Goal: Task Accomplishment & Management: Use online tool/utility

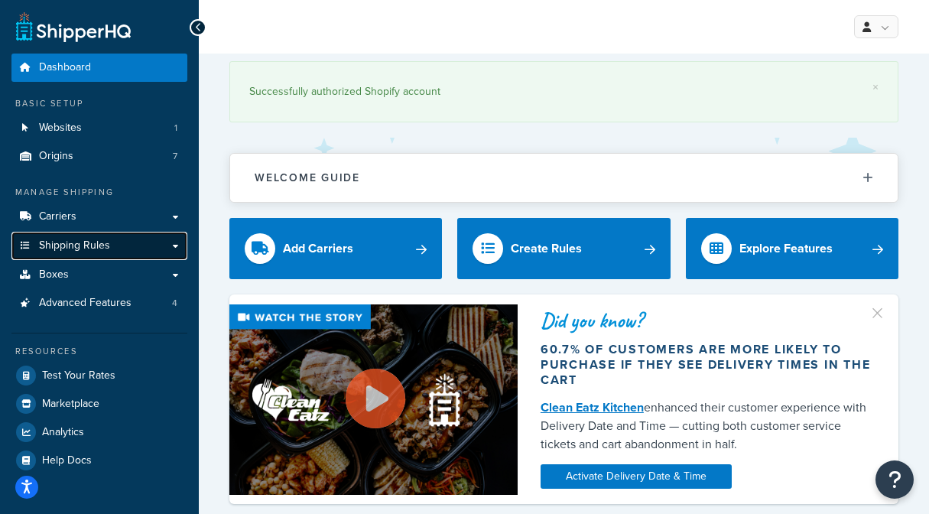
click at [126, 244] on link "Shipping Rules" at bounding box center [99, 246] width 176 height 28
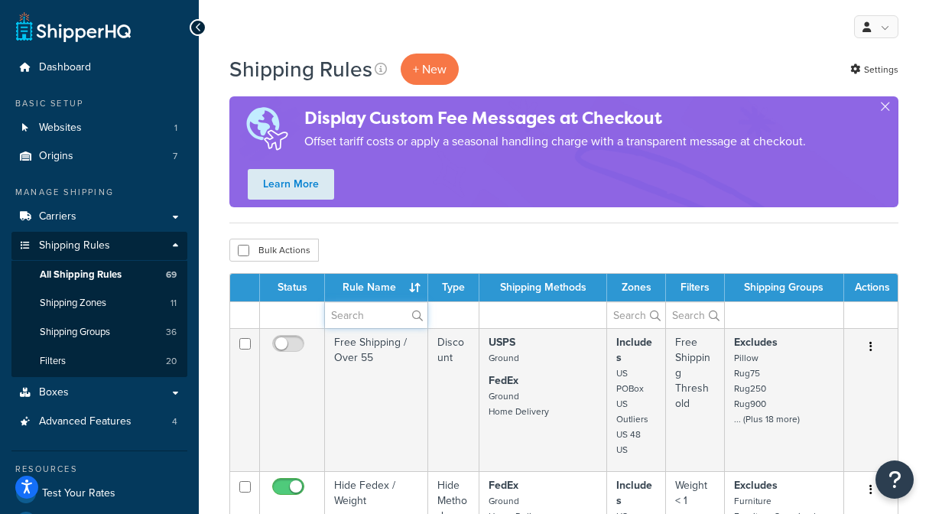
click at [368, 321] on input "text" at bounding box center [376, 315] width 102 height 26
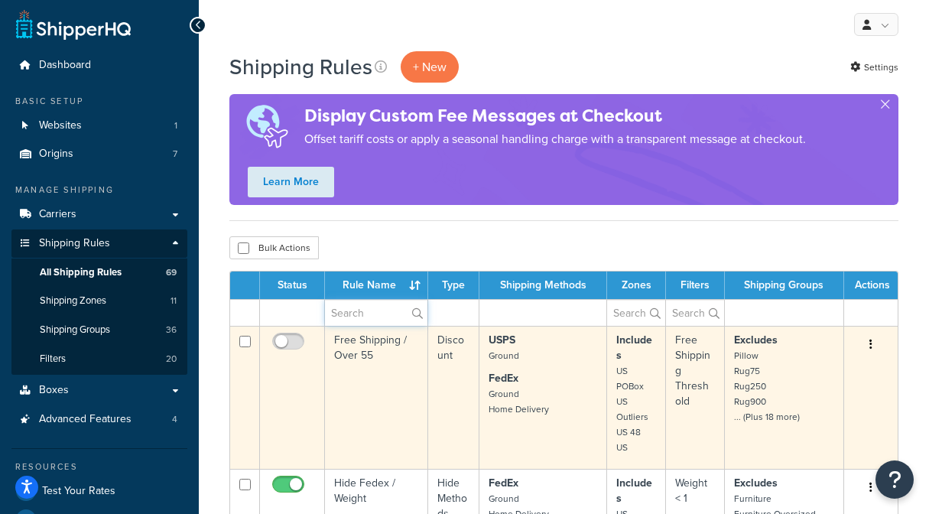
scroll to position [3, 0]
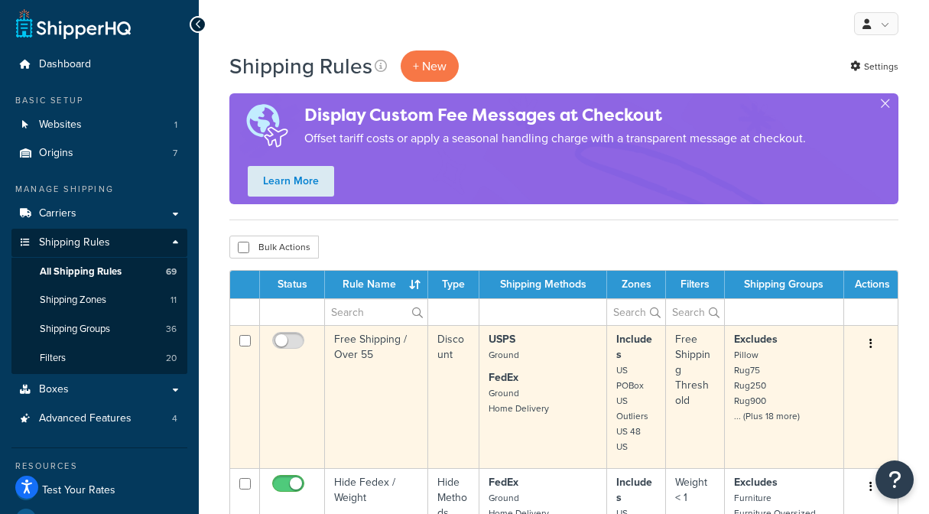
click at [334, 365] on td "Free Shipping / Over 55" at bounding box center [376, 396] width 103 height 143
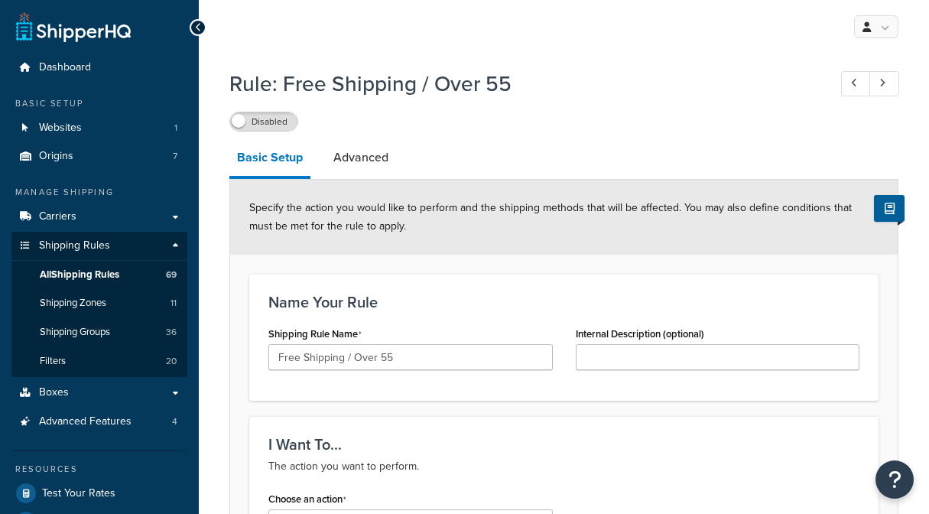
select select "SURCHARGE"
select select "CART"
click at [66, 245] on span "Shipping Rules" at bounding box center [74, 245] width 71 height 13
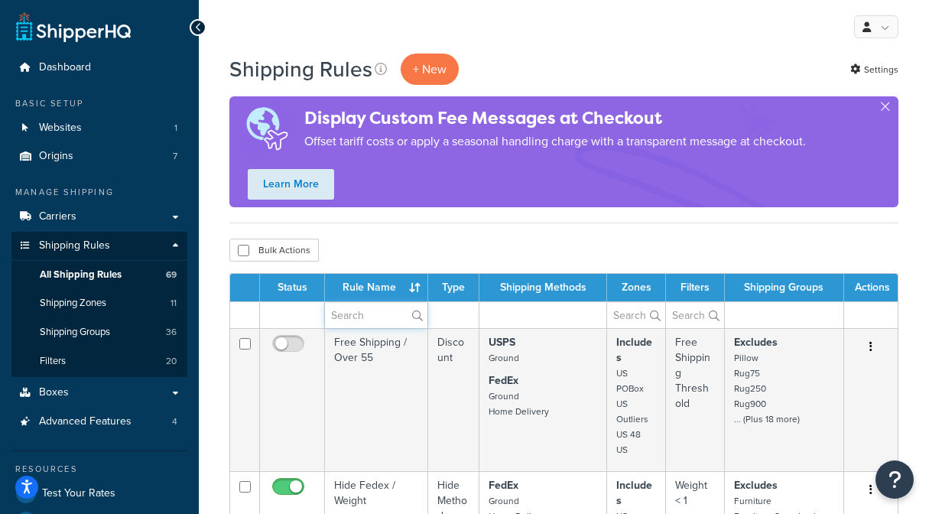
click at [371, 313] on input "text" at bounding box center [376, 315] width 102 height 26
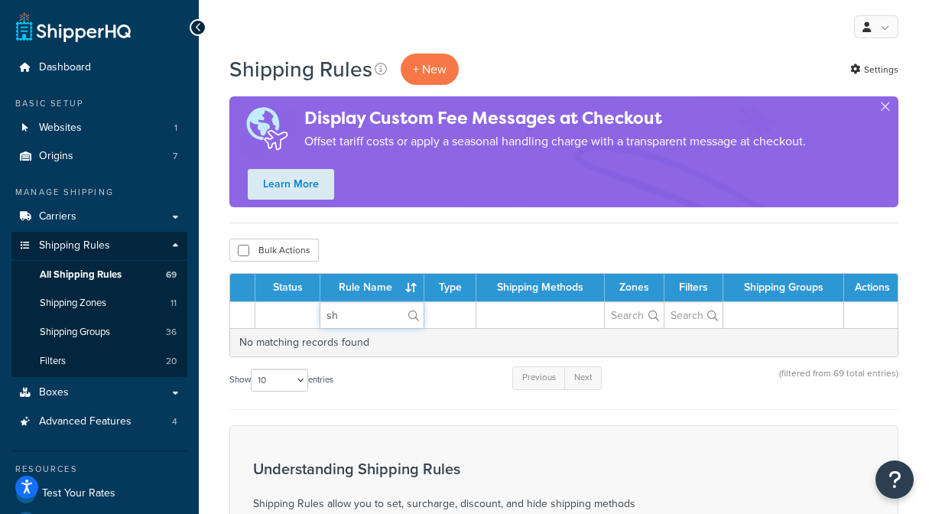
type input "s"
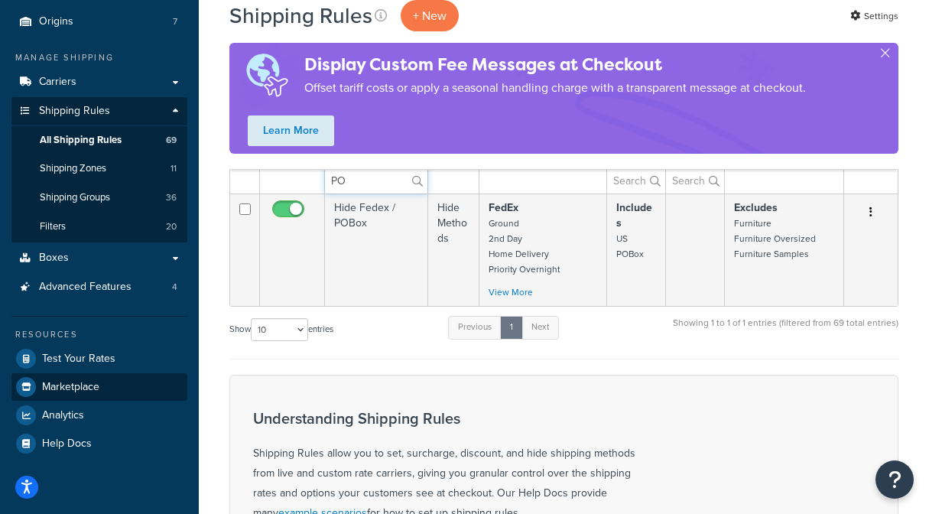
scroll to position [135, 0]
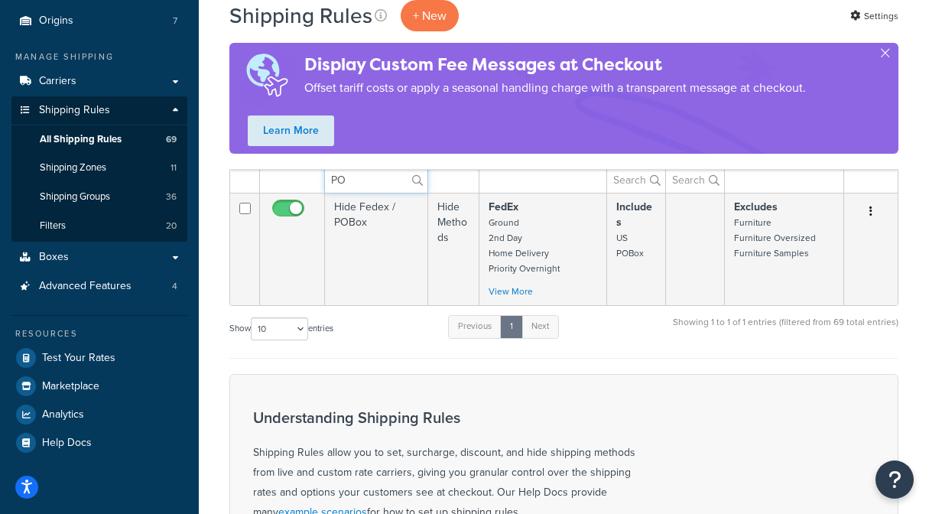
type input "PO"
click at [142, 341] on div "Resources Test Your Rates Marketplace Analytics Help Docs" at bounding box center [99, 385] width 176 height 141
click at [137, 361] on link "Test Your Rates" at bounding box center [99, 358] width 176 height 28
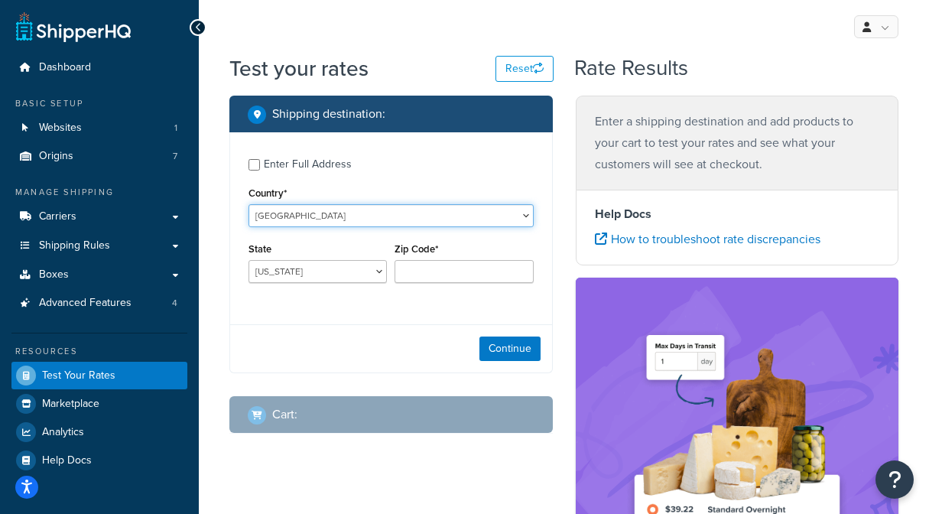
click at [361, 216] on select "United States United Kingdom Afghanistan Åland Islands Albania Algeria American…" at bounding box center [390, 215] width 285 height 23
click at [381, 216] on select "United States United Kingdom Afghanistan Åland Islands Albania Algeria American…" at bounding box center [390, 215] width 285 height 23
click at [248, 204] on select "United States United Kingdom Afghanistan Åland Islands Albania Algeria American…" at bounding box center [390, 215] width 285 height 23
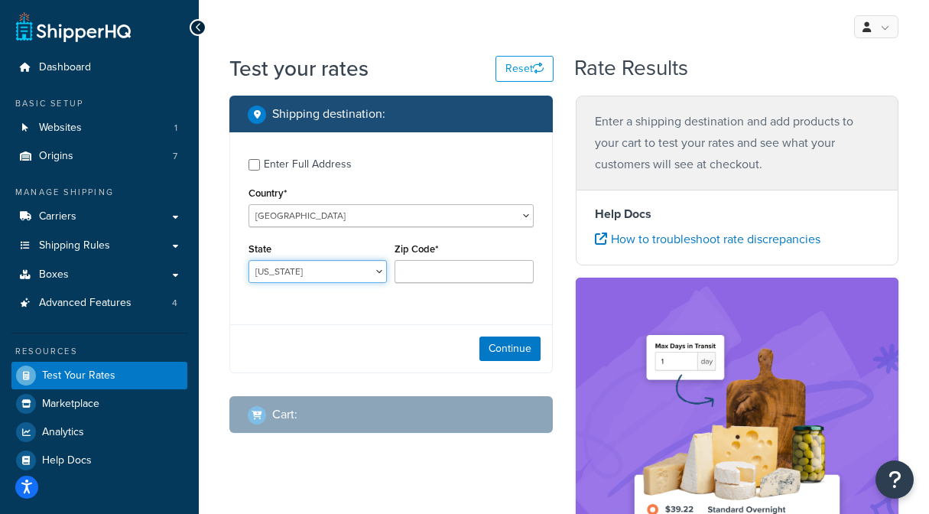
click at [361, 267] on select "Alabama Alaska American Samoa Arizona Arkansas Armed Forces Americas Armed Forc…" at bounding box center [317, 271] width 138 height 23
select select "AK"
click at [248, 261] on select "Alabama Alaska American Samoa Arizona Arkansas Armed Forces Americas Armed Forc…" at bounding box center [317, 271] width 138 height 23
click at [477, 275] on input "Zip Code*" at bounding box center [463, 271] width 138 height 23
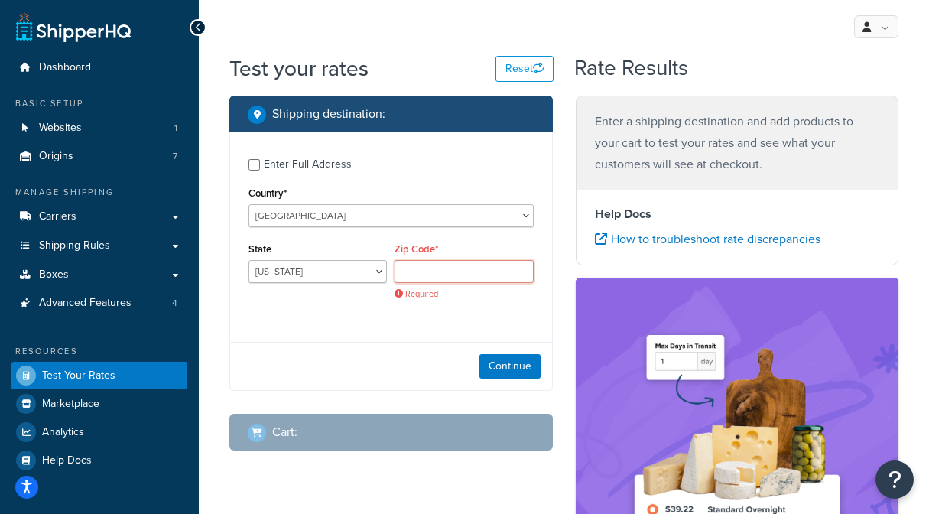
click at [454, 274] on input "Zip Code*" at bounding box center [463, 271] width 138 height 23
click at [352, 350] on div "Continue" at bounding box center [391, 366] width 322 height 48
click at [288, 164] on div "Enter Full Address" at bounding box center [308, 164] width 88 height 21
click at [260, 164] on input "Enter Full Address" at bounding box center [253, 164] width 11 height 11
checkbox input "true"
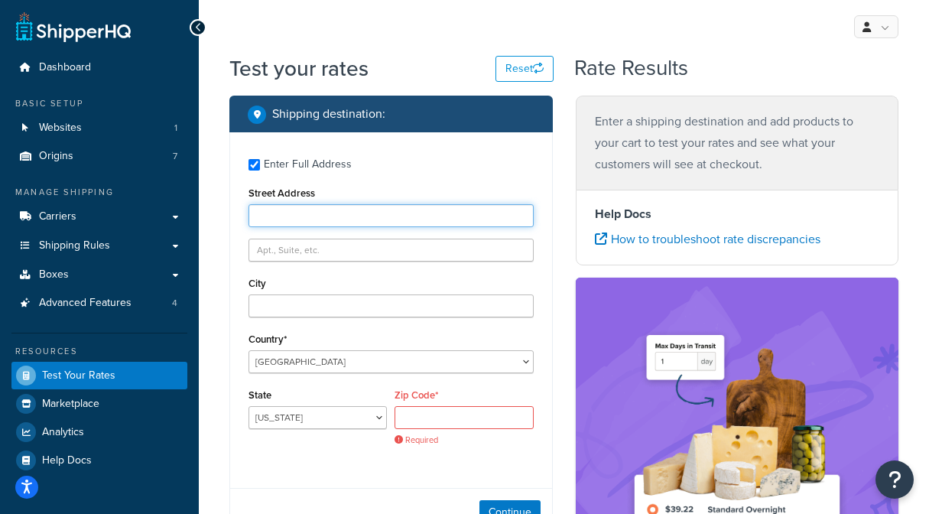
click at [309, 219] on input "Street Address" at bounding box center [390, 215] width 285 height 23
paste input "PO Box 12345"
type input "PO Box 12345"
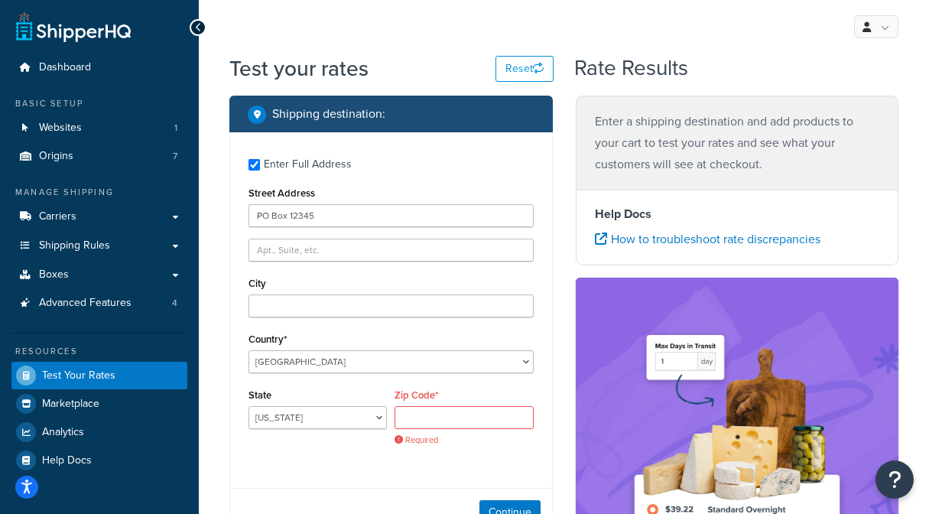
drag, startPoint x: 306, startPoint y: 275, endPoint x: 300, endPoint y: 297, distance: 22.3
click at [306, 275] on div "City" at bounding box center [390, 295] width 285 height 44
click at [300, 297] on input "City" at bounding box center [390, 305] width 285 height 23
type input "Anchorage"
click at [484, 418] on input "Zip Code*" at bounding box center [463, 417] width 138 height 23
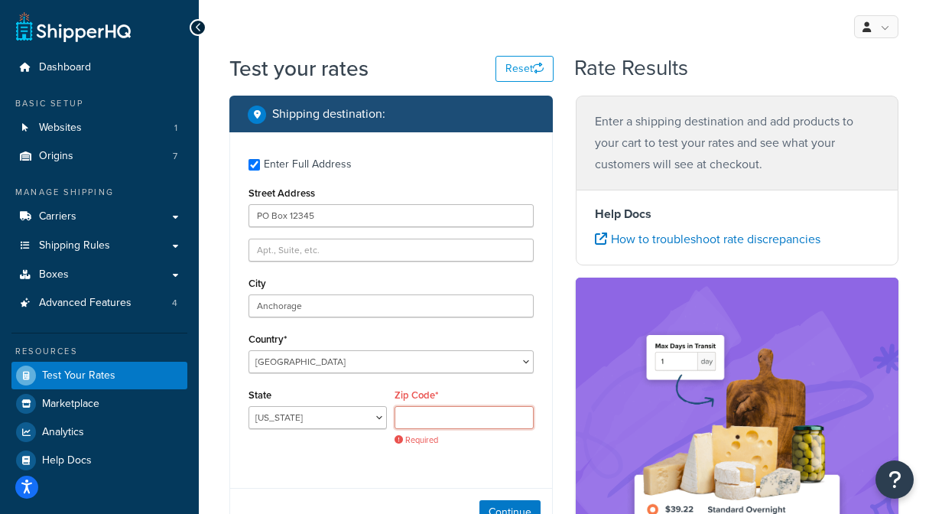
click at [442, 416] on input "Zip Code*" at bounding box center [463, 417] width 138 height 23
paste input "99501"
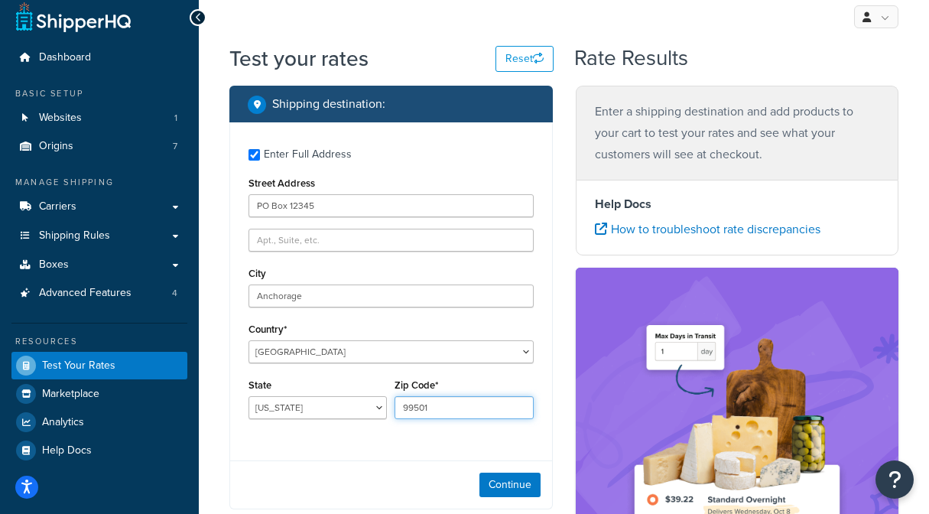
scroll to position [25, 0]
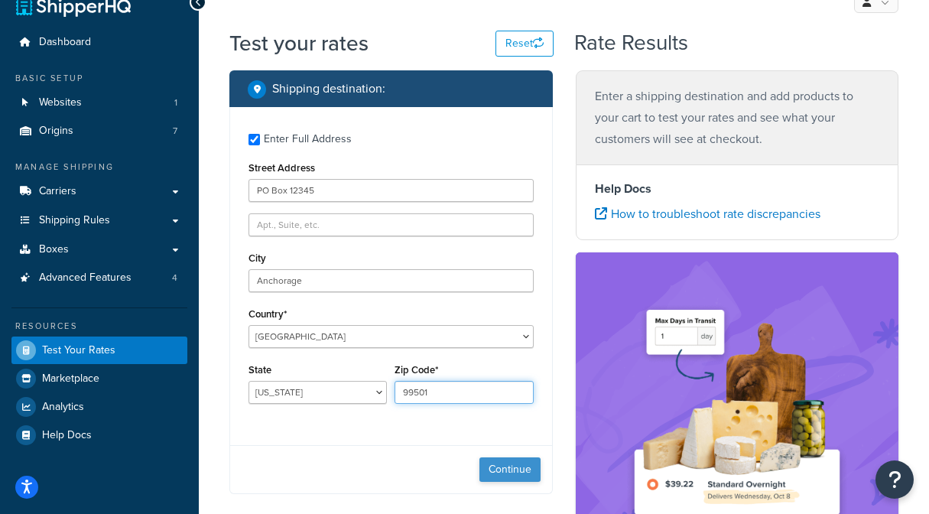
type input "99501"
click at [514, 465] on button "Continue" at bounding box center [509, 469] width 61 height 24
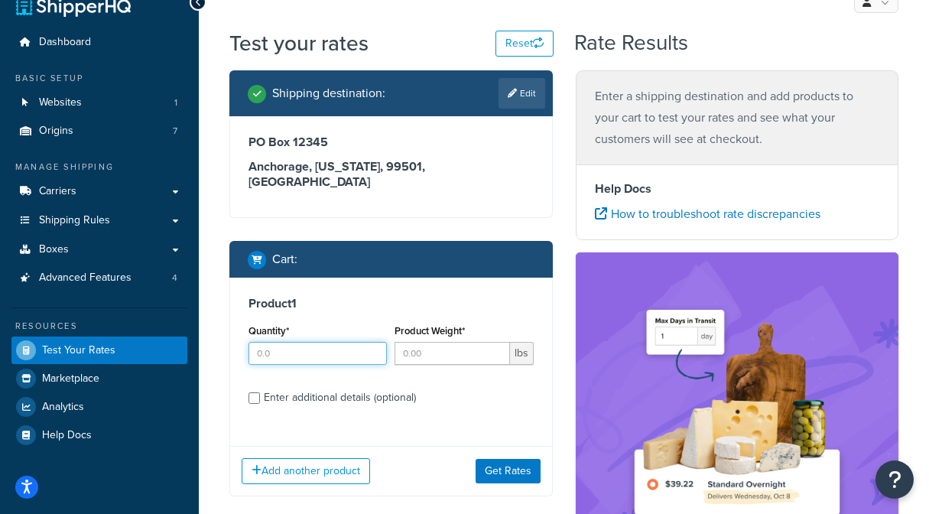
click at [315, 342] on input "Quantity*" at bounding box center [317, 353] width 138 height 23
type input "1"
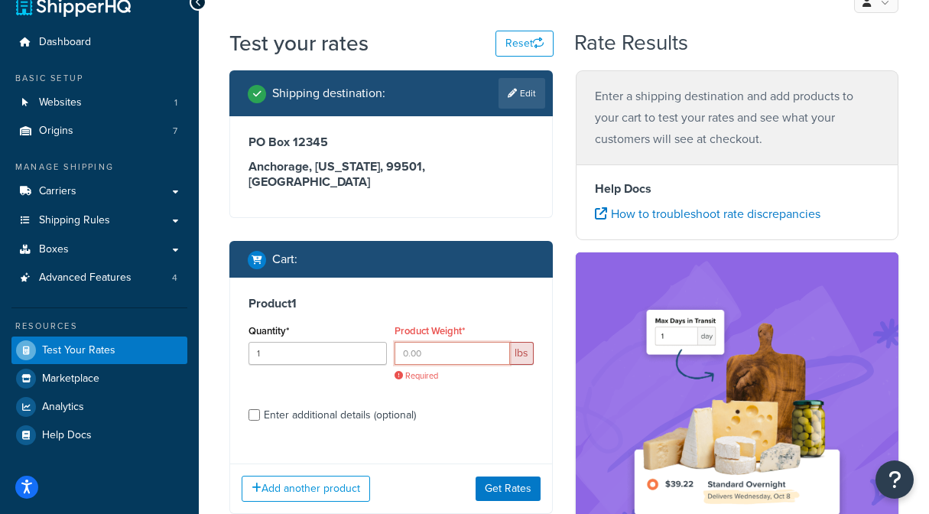
click at [455, 342] on input "Product Weight*" at bounding box center [451, 353] width 115 height 23
type input "1"
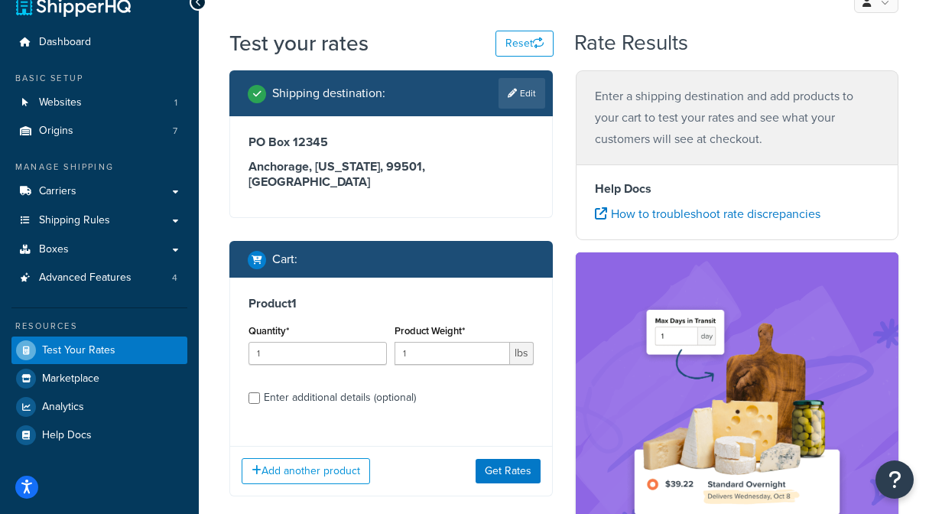
click at [338, 394] on div "Product 1 Quantity* 1 Product Weight* 1 lbs Enter additional details (optional)" at bounding box center [391, 355] width 322 height 157
click at [280, 387] on div "Enter additional details (optional)" at bounding box center [340, 397] width 152 height 21
click at [260, 392] on input "Enter additional details (optional)" at bounding box center [253, 397] width 11 height 11
checkbox input "true"
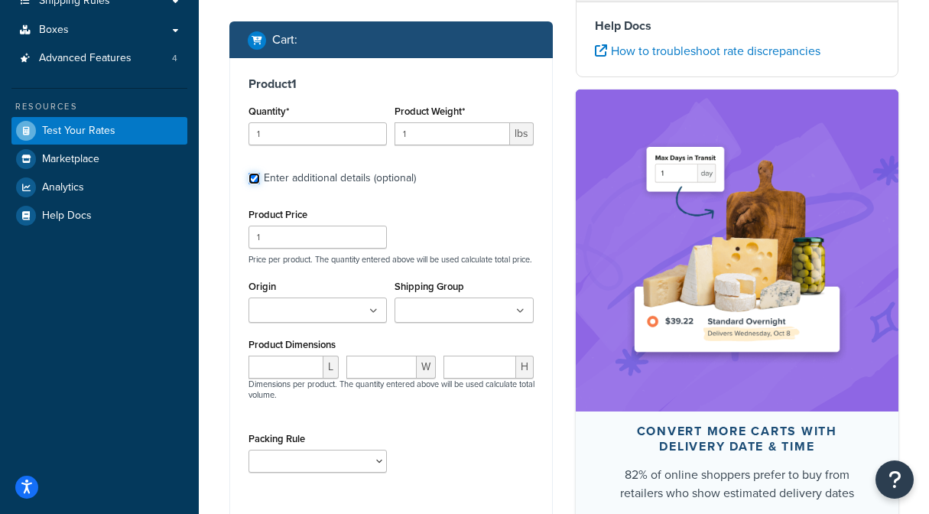
scroll to position [251, 0]
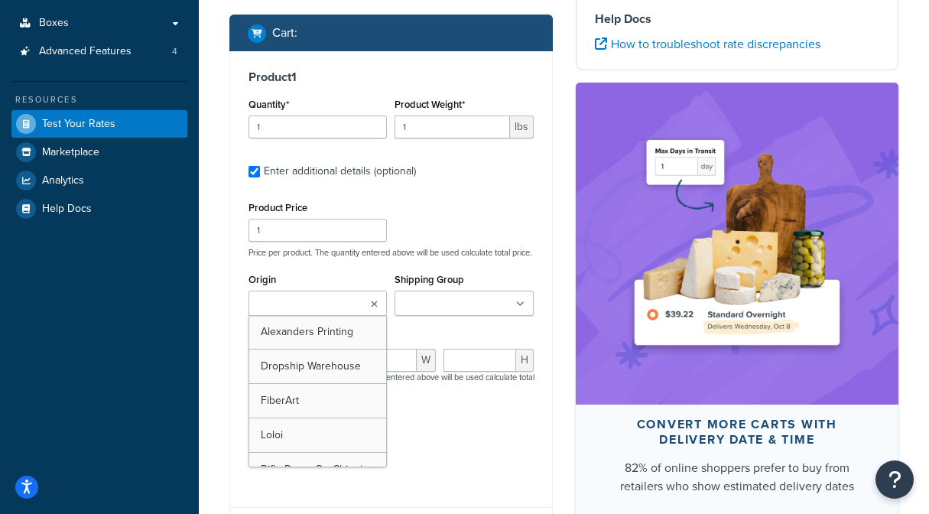
click at [314, 306] on input "Origin" at bounding box center [320, 304] width 135 height 17
click at [517, 262] on div "Product Price 1 Price per product. The quantity entered above will be used calc…" at bounding box center [390, 337] width 285 height 280
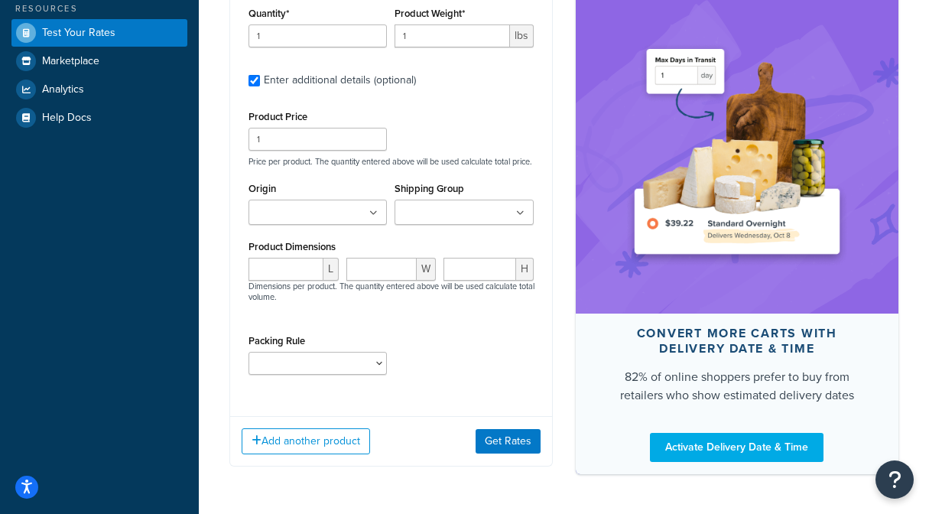
scroll to position [391, 0]
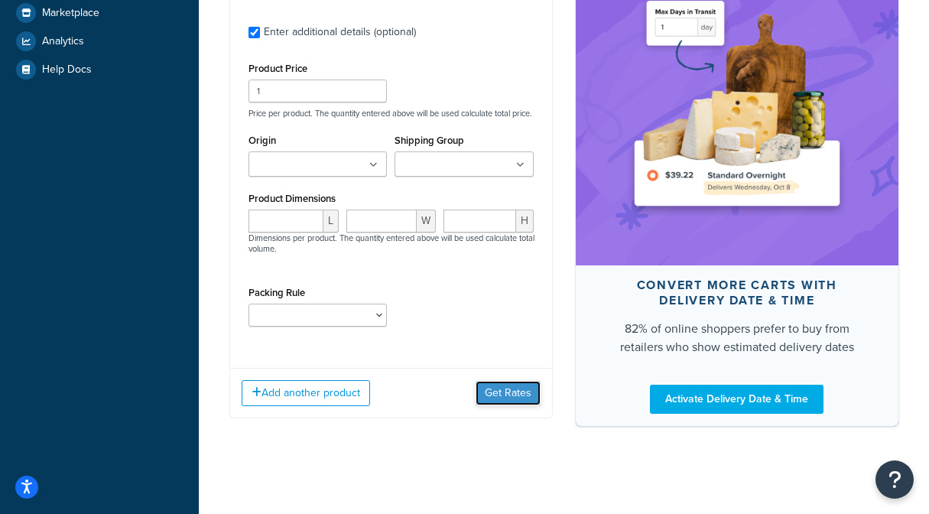
click at [533, 386] on button "Get Rates" at bounding box center [507, 393] width 65 height 24
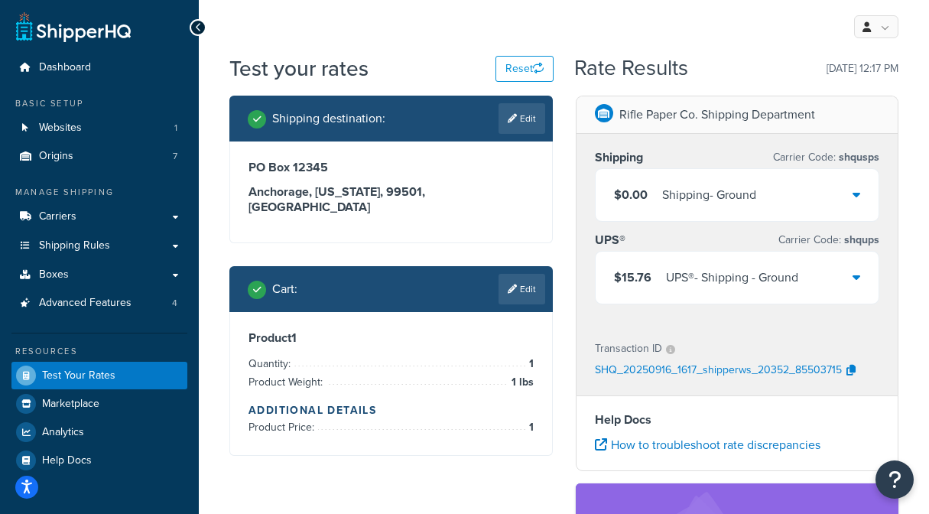
scroll to position [3, 0]
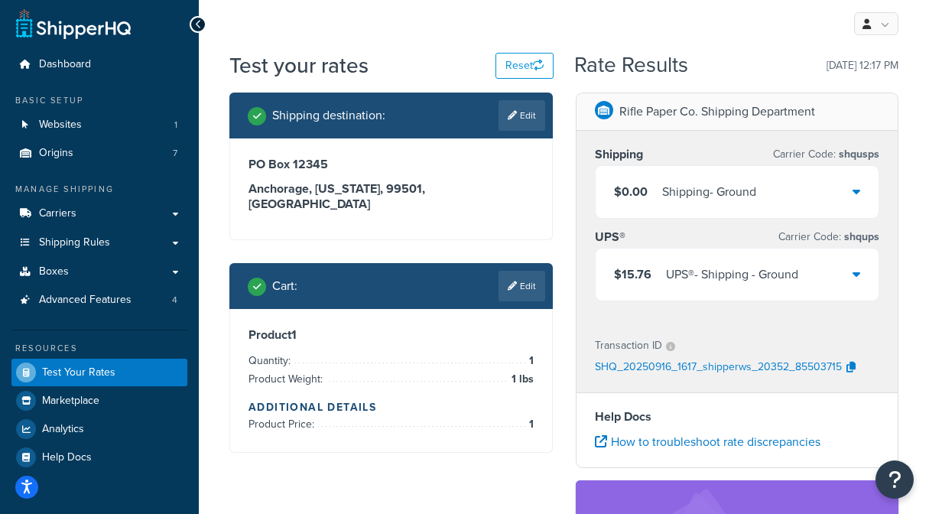
click at [859, 271] on icon at bounding box center [856, 273] width 8 height 12
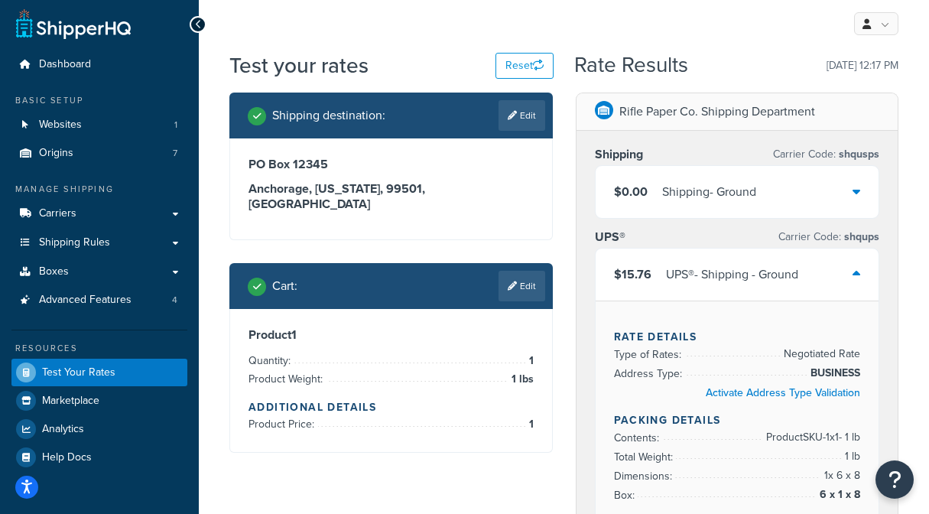
click at [859, 271] on icon at bounding box center [856, 273] width 8 height 12
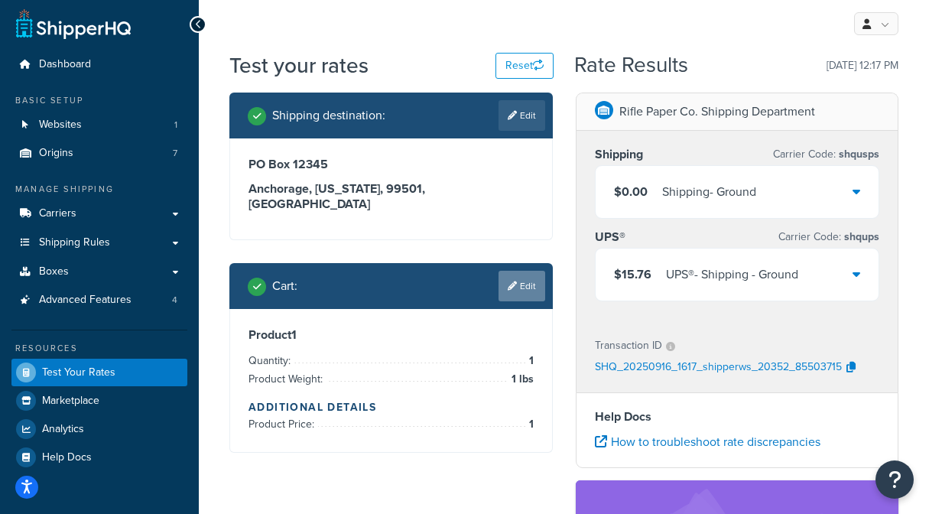
click at [523, 277] on link "Edit" at bounding box center [521, 286] width 47 height 31
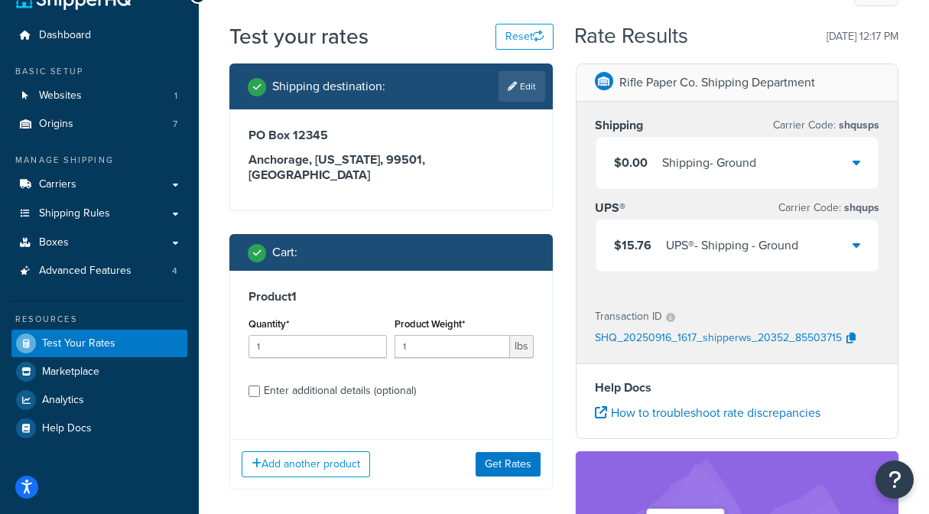
scroll to position [50, 0]
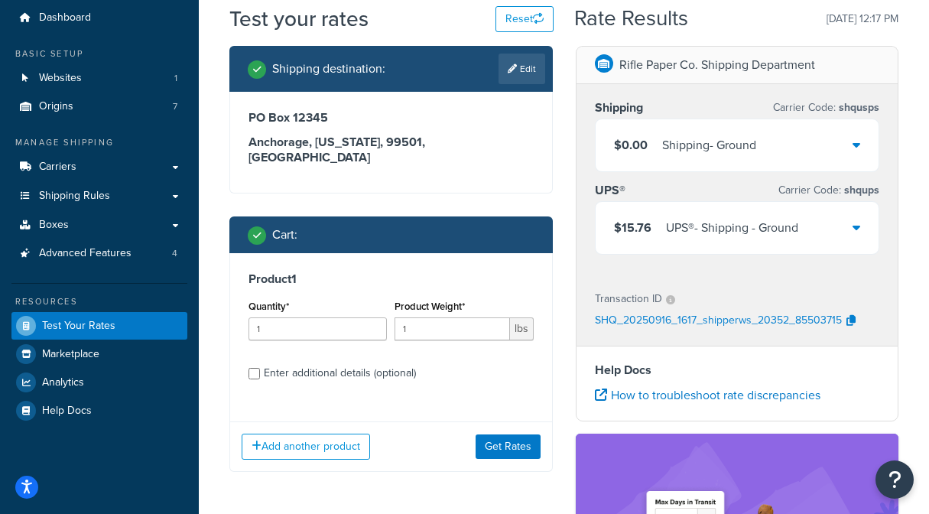
click at [324, 362] on div "Enter additional details (optional)" at bounding box center [340, 372] width 152 height 21
click at [260, 368] on input "Enter additional details (optional)" at bounding box center [253, 373] width 11 height 11
checkbox input "true"
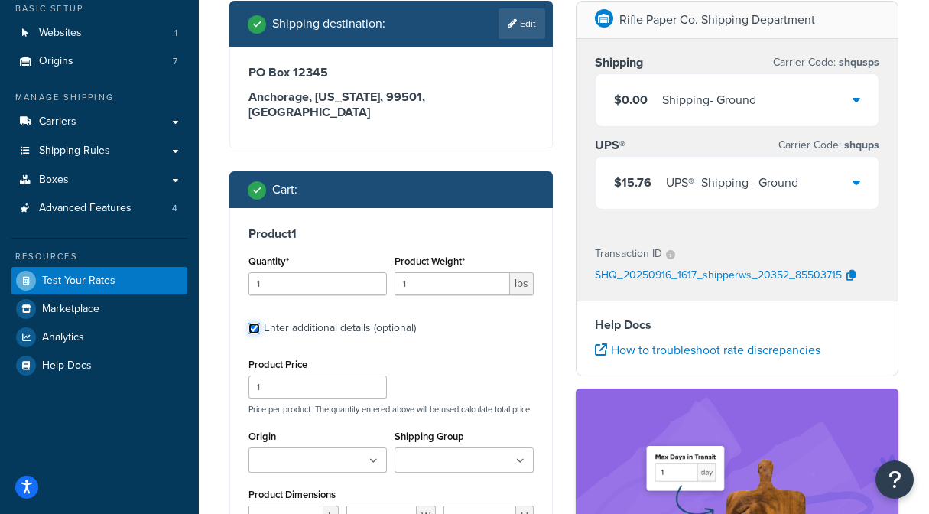
scroll to position [105, 0]
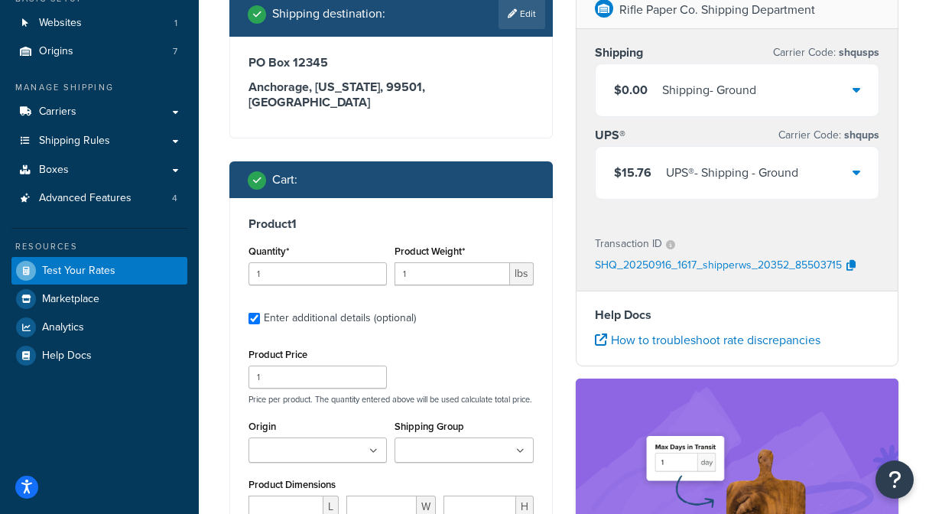
click at [293, 394] on p "Price per product. The quantity entered above will be used calculate total pric…" at bounding box center [391, 399] width 293 height 11
click at [293, 365] on input "1" at bounding box center [317, 376] width 138 height 23
type input "68"
click at [479, 313] on div "Product 1 Quantity* 1 Product Weight* 1 lbs Enter additional details (optional)…" at bounding box center [391, 420] width 322 height 444
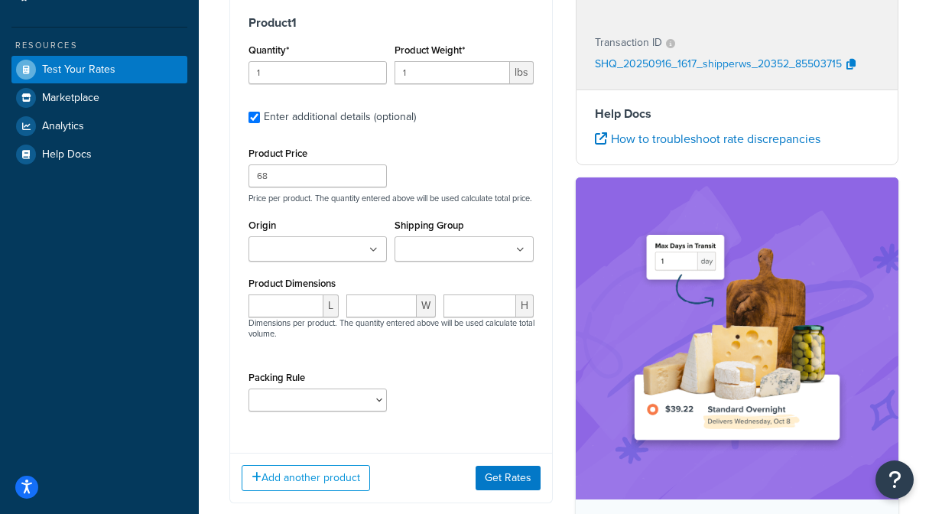
scroll to position [328, 0]
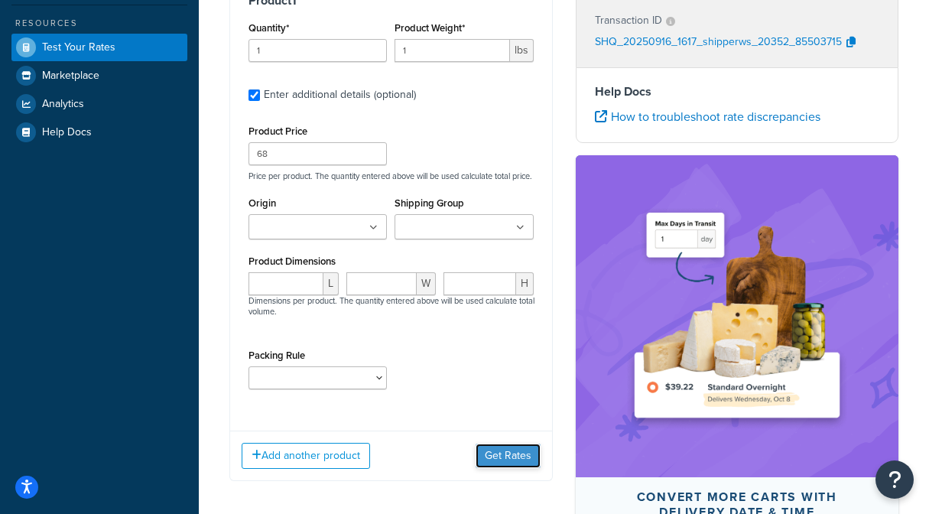
click at [525, 451] on button "Get Rates" at bounding box center [507, 455] width 65 height 24
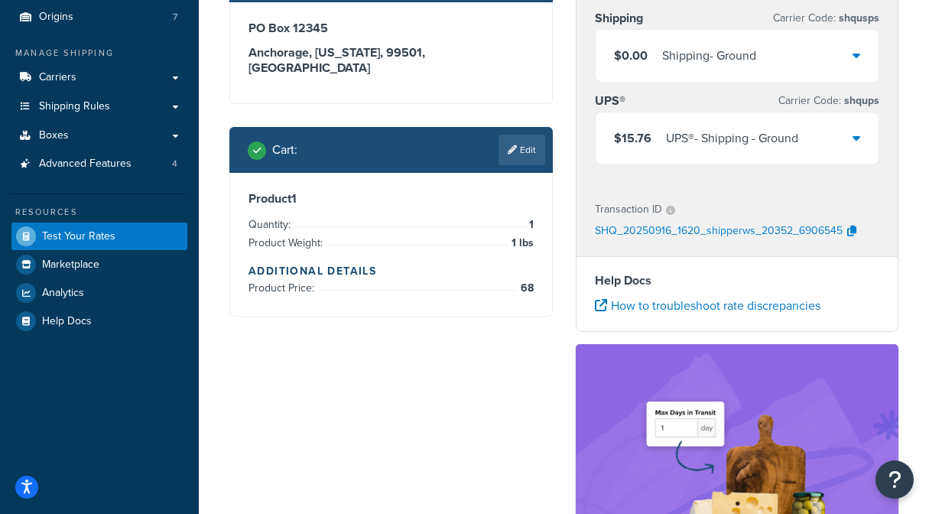
scroll to position [130, 0]
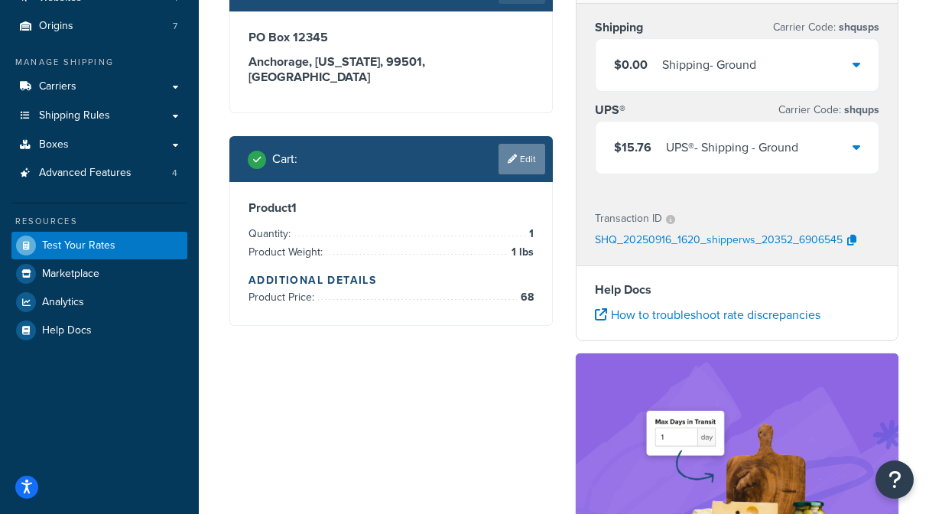
click at [529, 144] on link "Edit" at bounding box center [521, 159] width 47 height 31
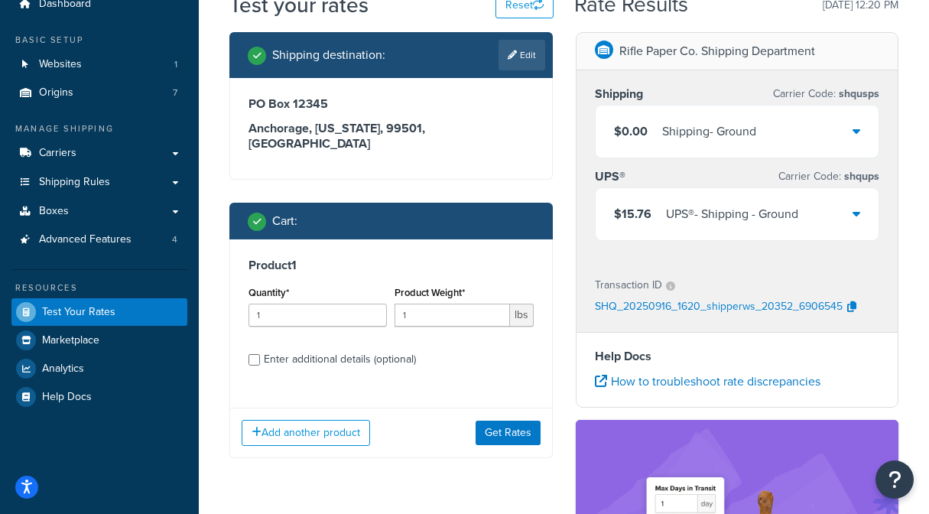
scroll to position [0, 0]
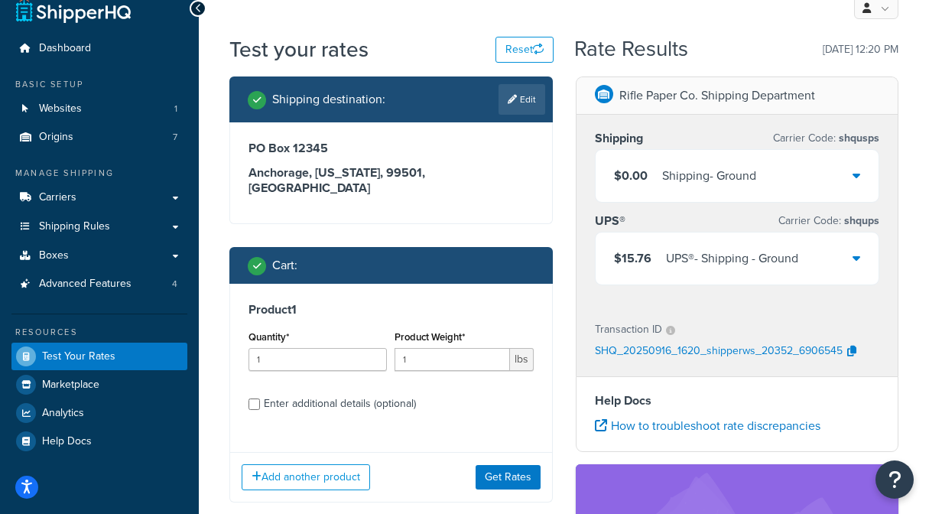
click at [267, 393] on div "Enter additional details (optional)" at bounding box center [340, 403] width 152 height 21
click at [260, 398] on input "Enter additional details (optional)" at bounding box center [253, 403] width 11 height 11
checkbox input "true"
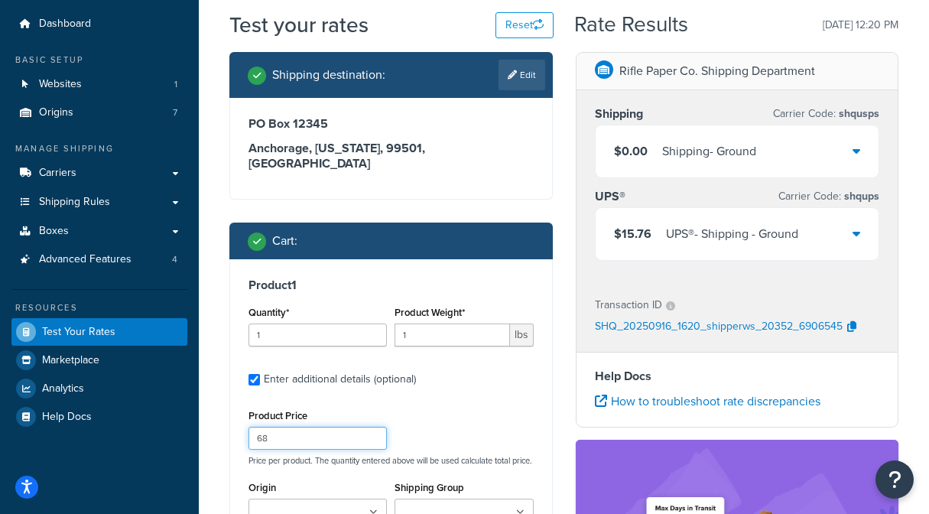
scroll to position [44, 0]
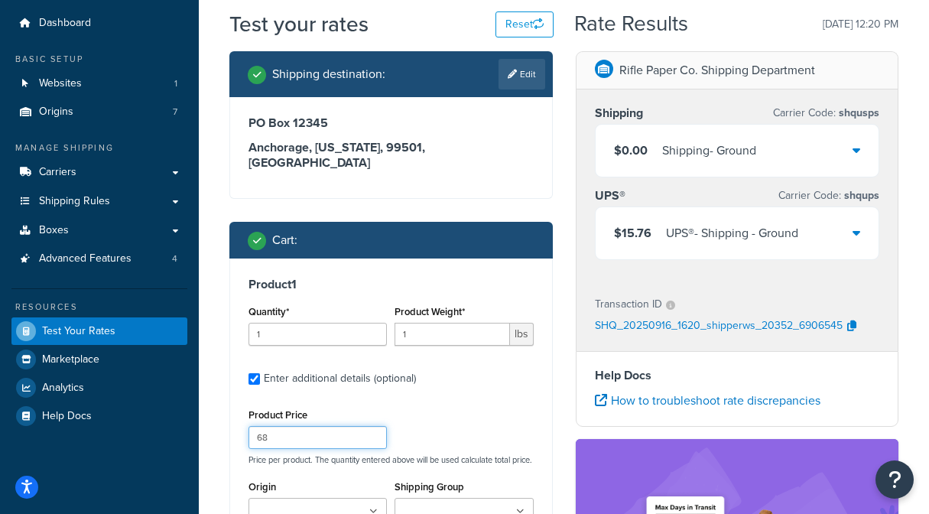
click at [293, 427] on input "68" at bounding box center [317, 437] width 138 height 23
type input "6"
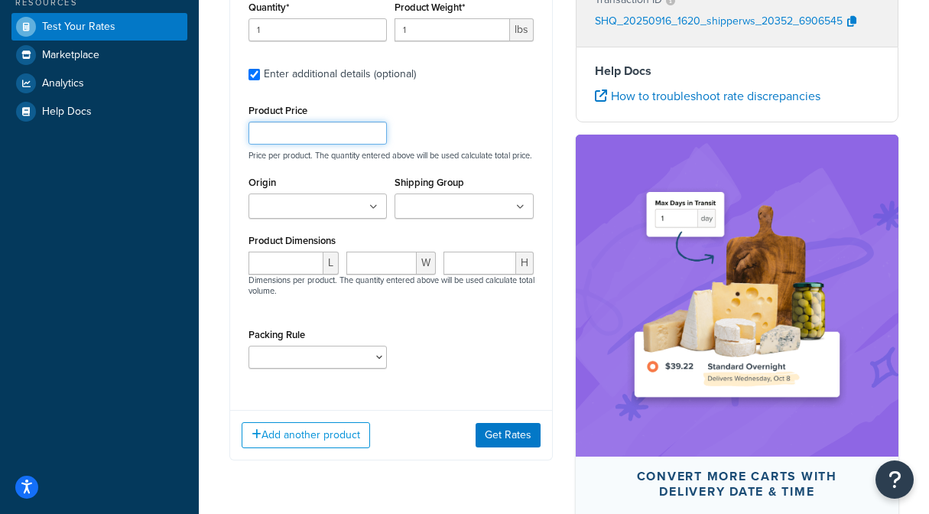
scroll to position [352, 0]
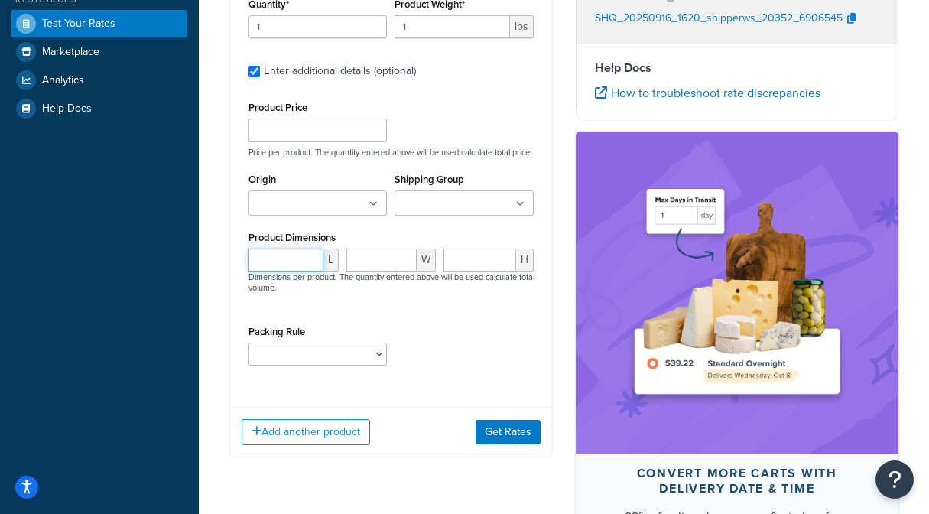
click at [293, 258] on input "number" at bounding box center [285, 259] width 75 height 23
type input "30"
type input "20"
type input "6"
click at [461, 294] on div "30 L 20 W 6 H Dimensions per product. The quantity entered above will be used c…" at bounding box center [391, 278] width 293 height 61
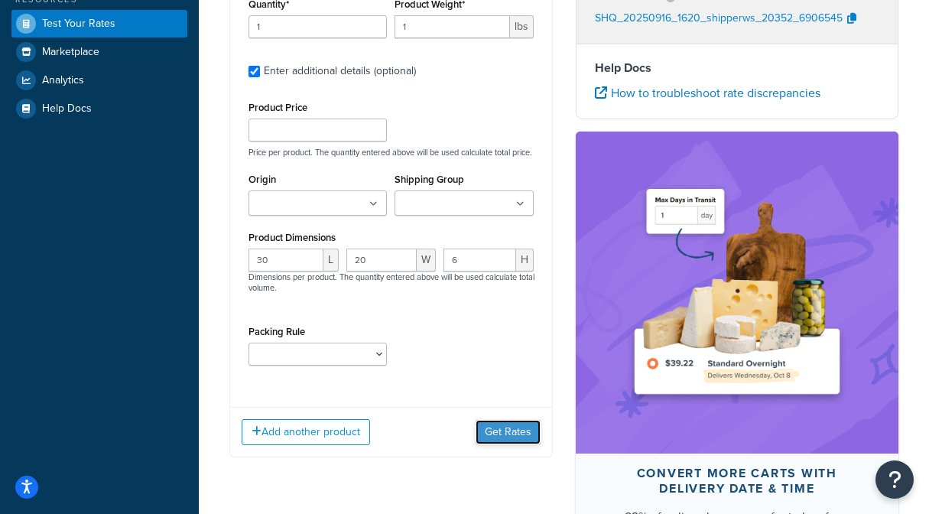
click at [524, 428] on button "Get Rates" at bounding box center [507, 432] width 65 height 24
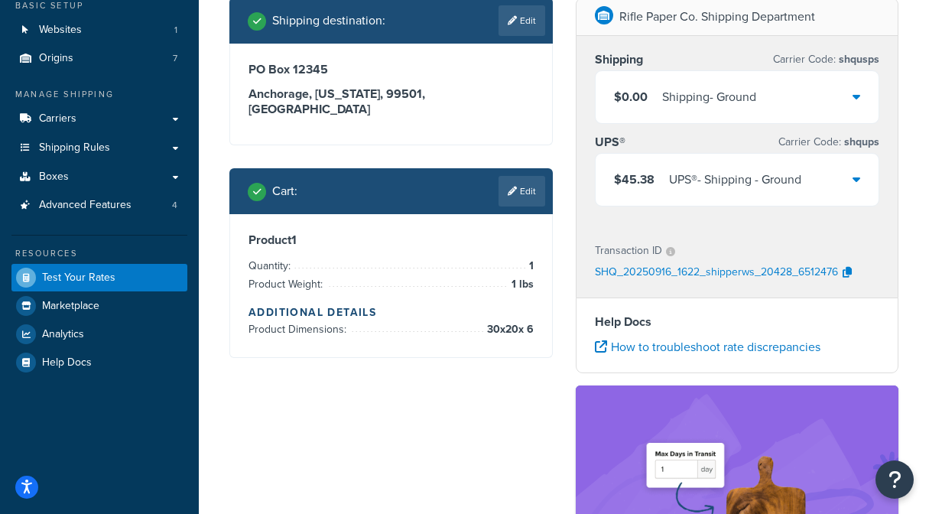
scroll to position [34, 0]
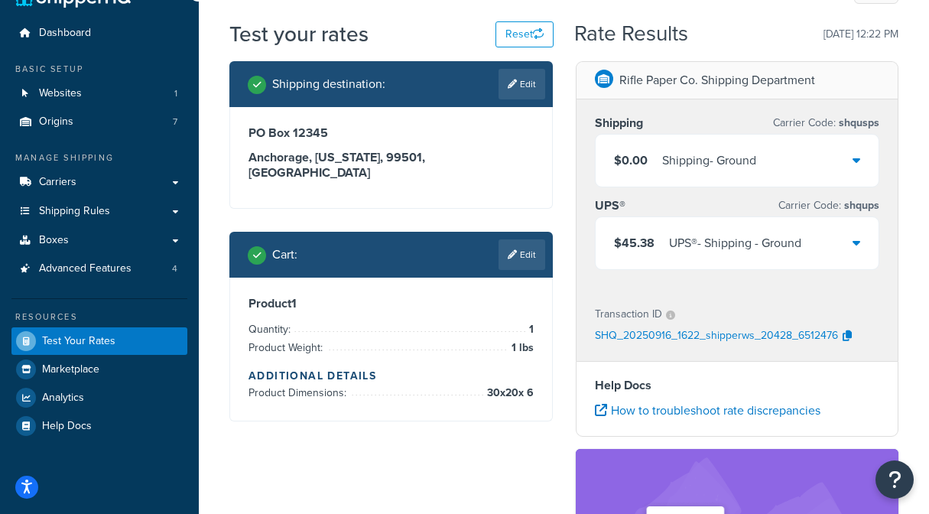
click at [860, 240] on div "$45.38 UPS® - Shipping - Ground" at bounding box center [737, 243] width 284 height 52
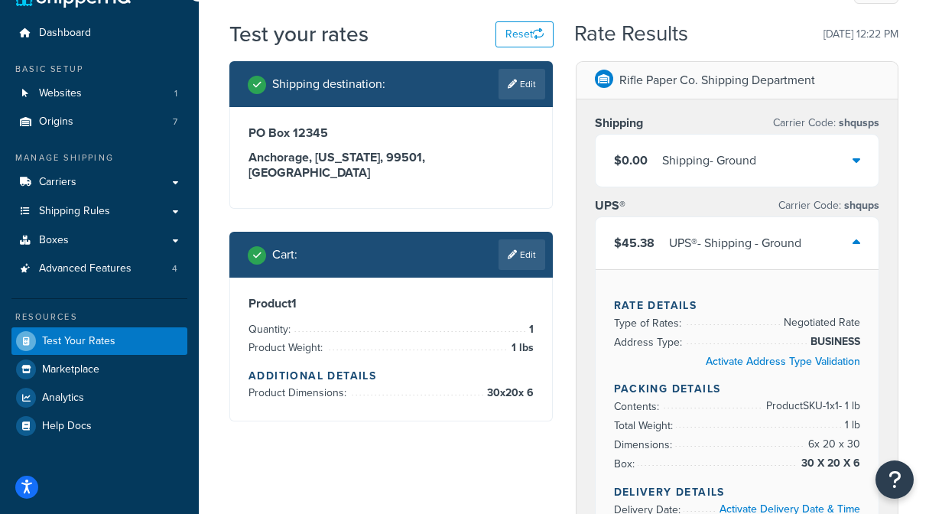
click at [860, 240] on div "$45.38 UPS® - Shipping - Ground" at bounding box center [737, 243] width 284 height 52
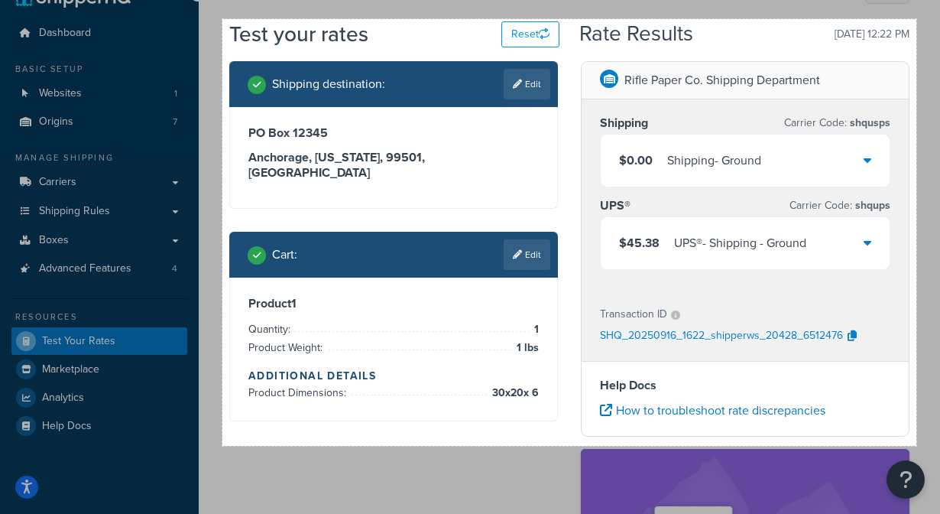
drag, startPoint x: 222, startPoint y: 19, endPoint x: 918, endPoint y: 446, distance: 816.2
click at [918, 446] on div "908 X 558" at bounding box center [470, 494] width 940 height 1057
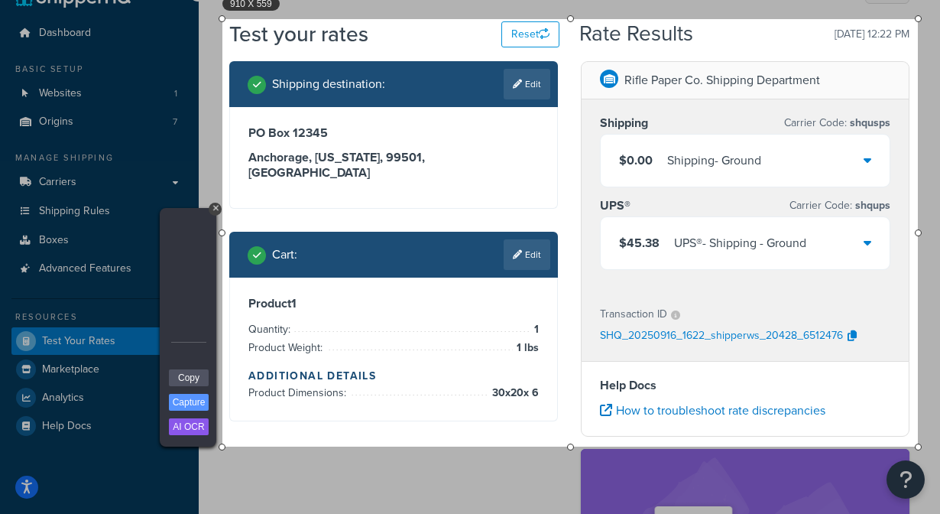
click at [184, 378] on link "Copy" at bounding box center [189, 377] width 40 height 17
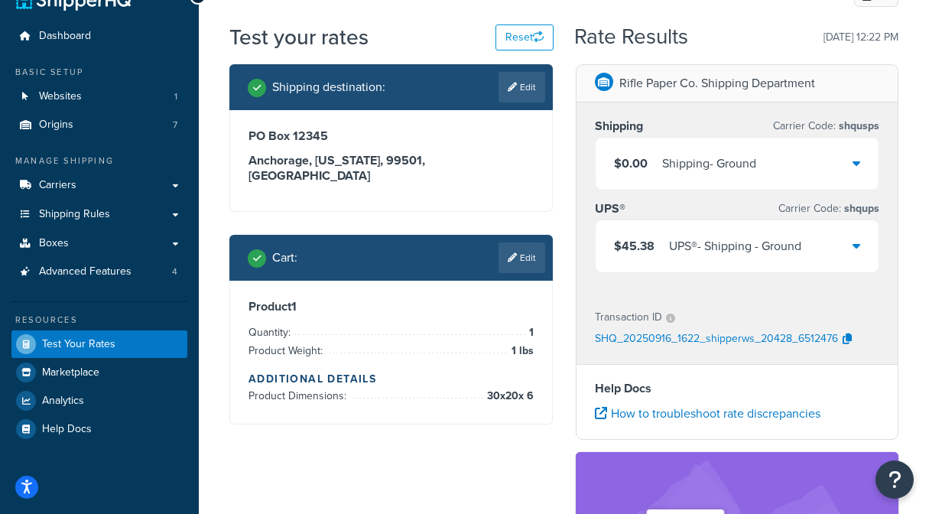
scroll to position [31, 0]
click at [515, 90] on link "Edit" at bounding box center [521, 87] width 47 height 31
select select "AK"
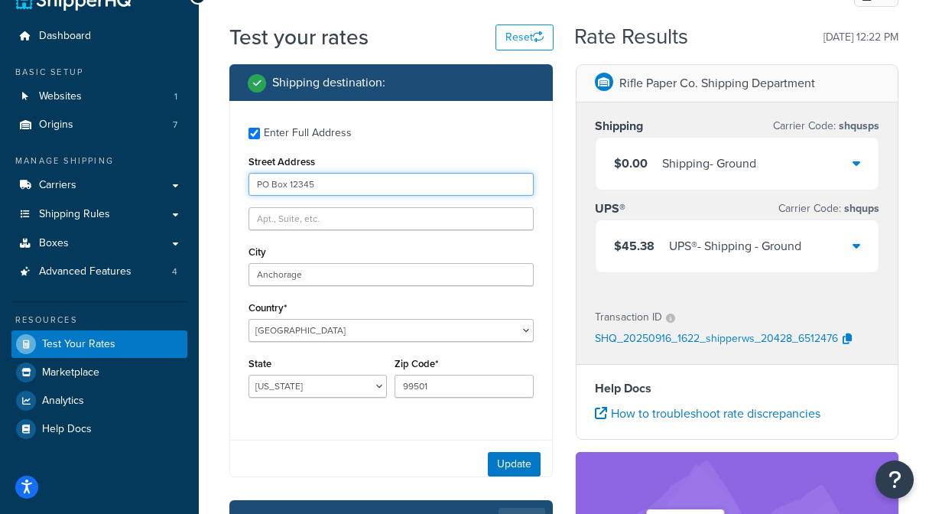
click at [360, 183] on input "PO Box 12345" at bounding box center [390, 184] width 285 height 23
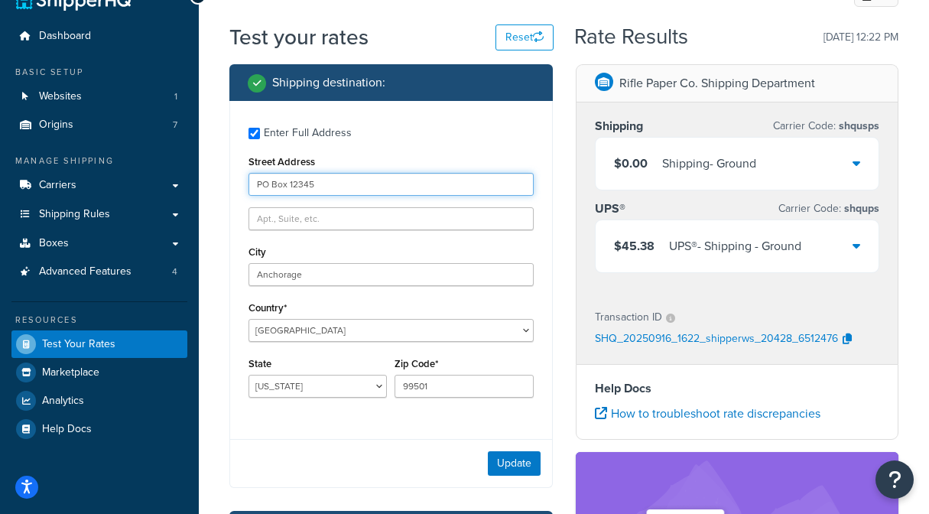
click at [360, 183] on input "PO Box 12345" at bounding box center [390, 184] width 285 height 23
paste input "123 Nordic Dr"
type input "123 Nordic Dr"
click at [456, 146] on div "Enter Full Address Street Address 123 Nordic Dr City Anchorage Country* United …" at bounding box center [391, 264] width 322 height 326
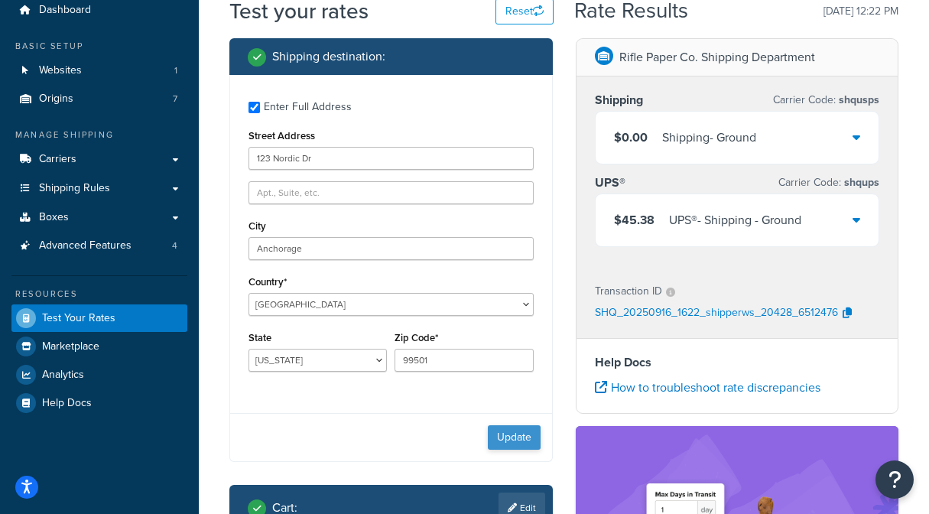
scroll to position [59, 0]
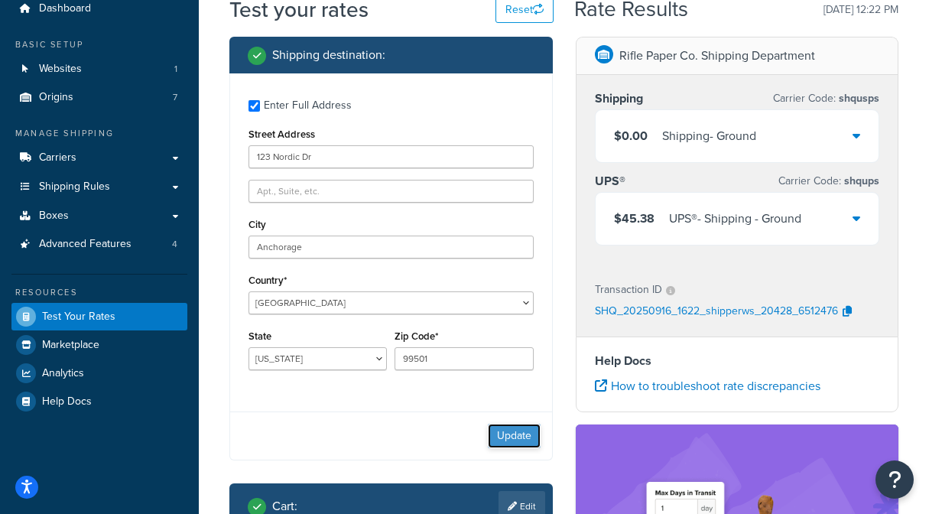
click at [524, 436] on button "Update" at bounding box center [514, 435] width 53 height 24
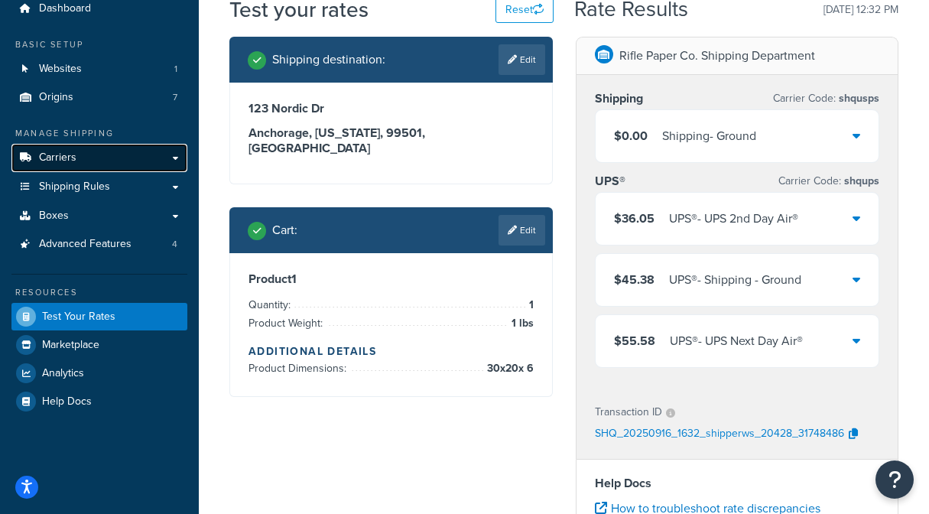
click at [85, 157] on link "Carriers" at bounding box center [99, 158] width 176 height 28
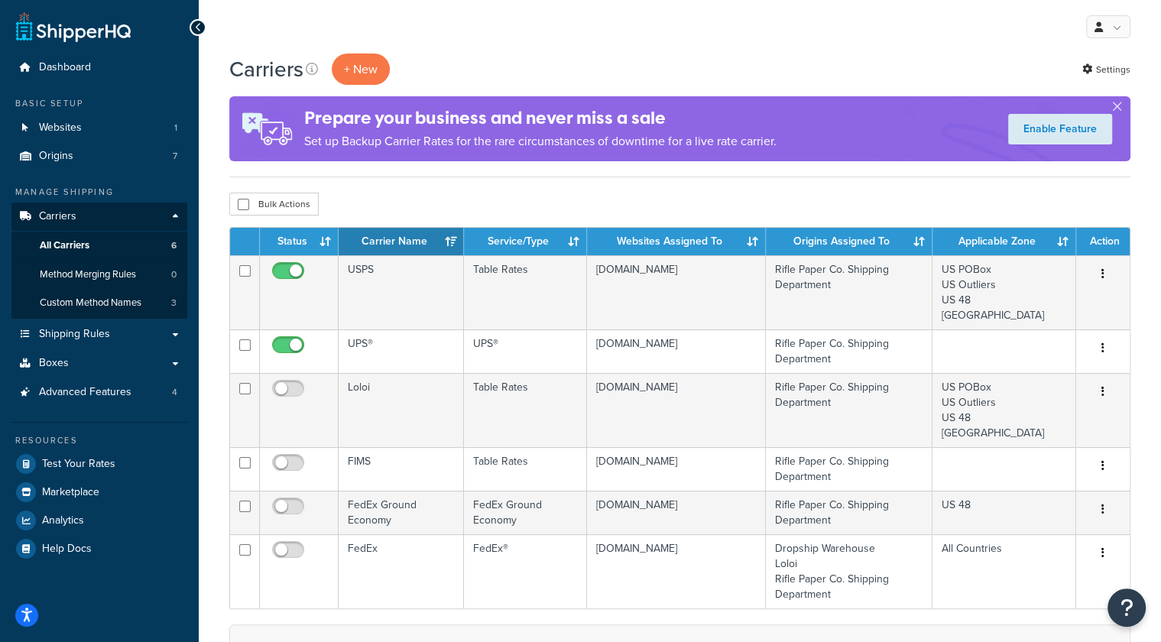
click at [640, 190] on div "Carriers + New Settings Prepare your business and never miss a sale Set up Back…" at bounding box center [680, 506] width 962 height 906
click at [321, 242] on th "Status" at bounding box center [299, 242] width 79 height 28
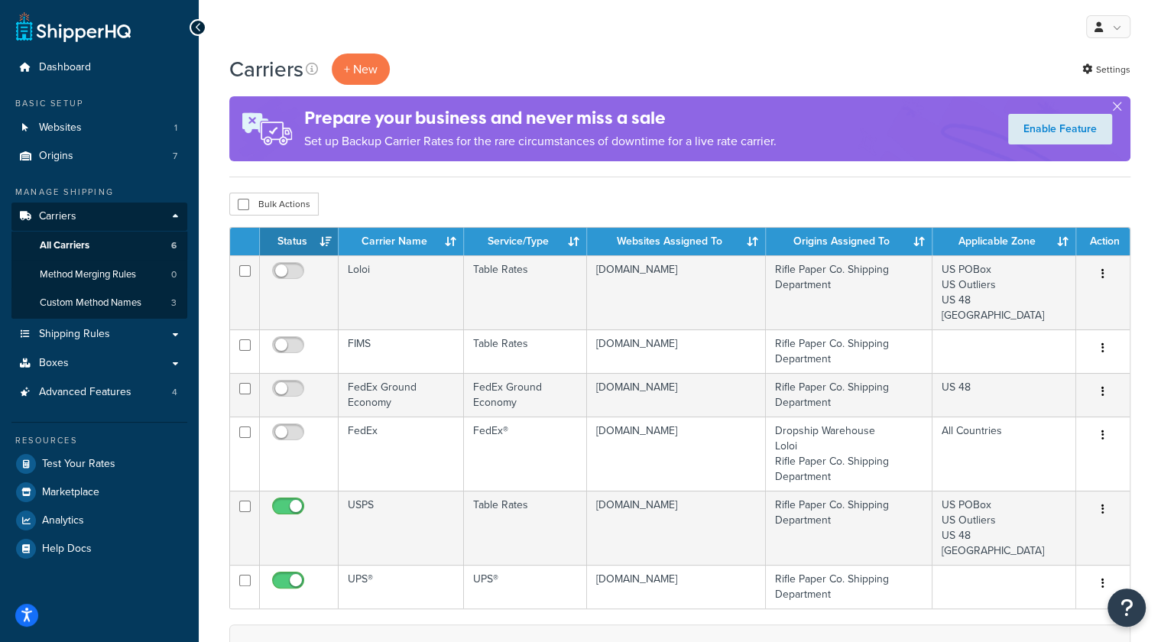
click at [321, 242] on th "Status" at bounding box center [299, 242] width 79 height 28
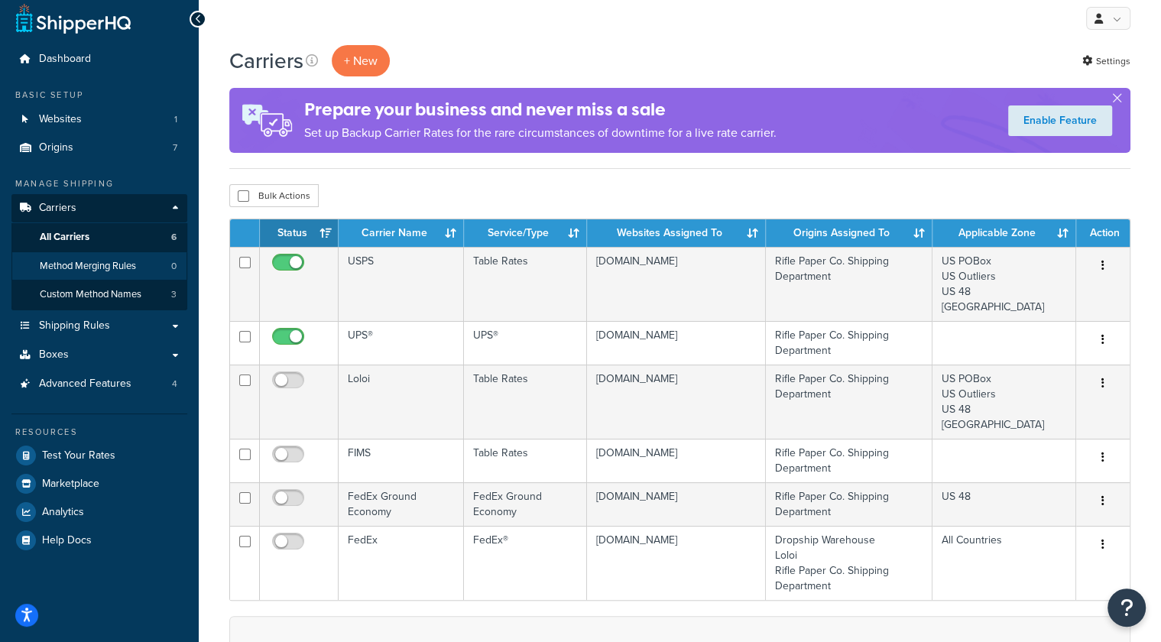
scroll to position [8, 0]
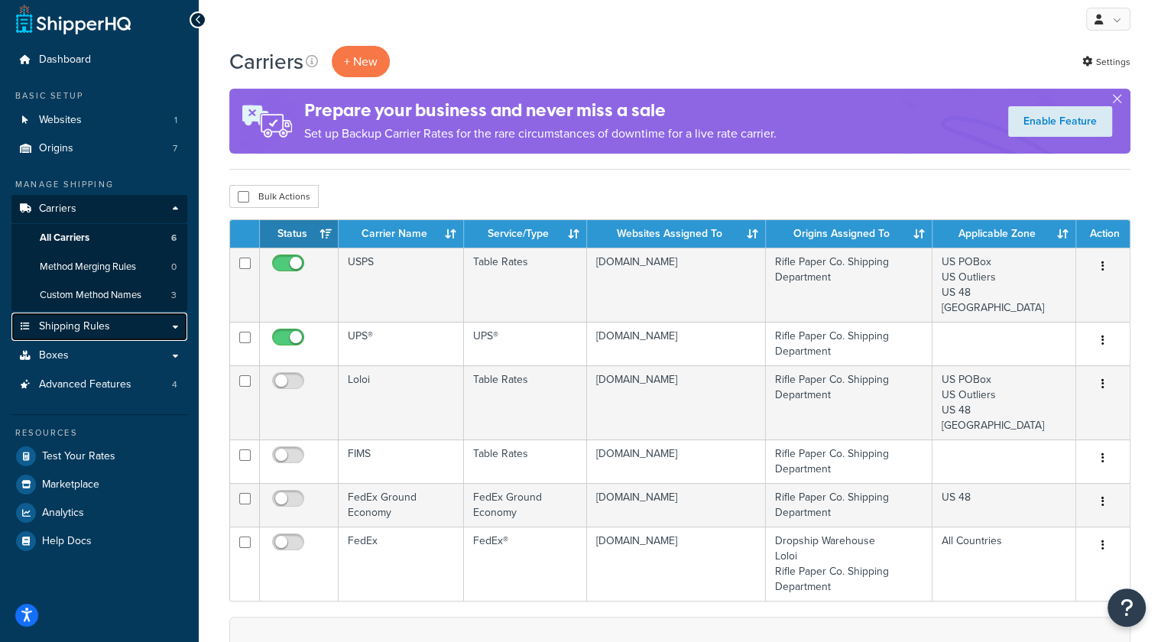
click at [99, 328] on span "Shipping Rules" at bounding box center [74, 326] width 71 height 13
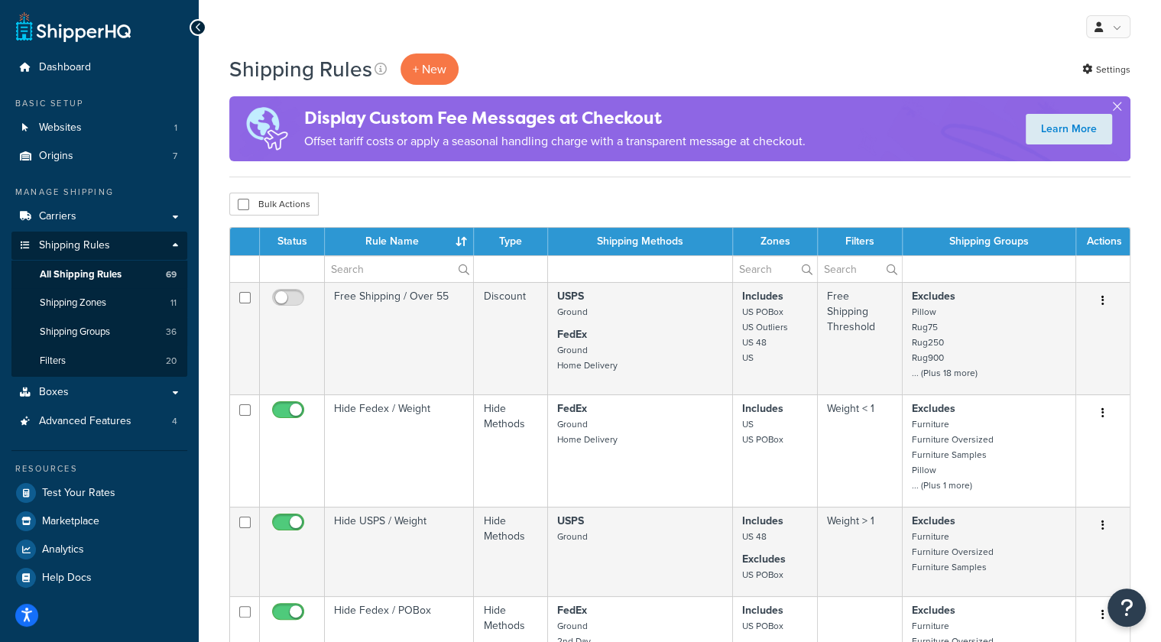
click at [282, 245] on th "Status" at bounding box center [292, 242] width 65 height 28
click at [403, 267] on input "text" at bounding box center [399, 269] width 148 height 26
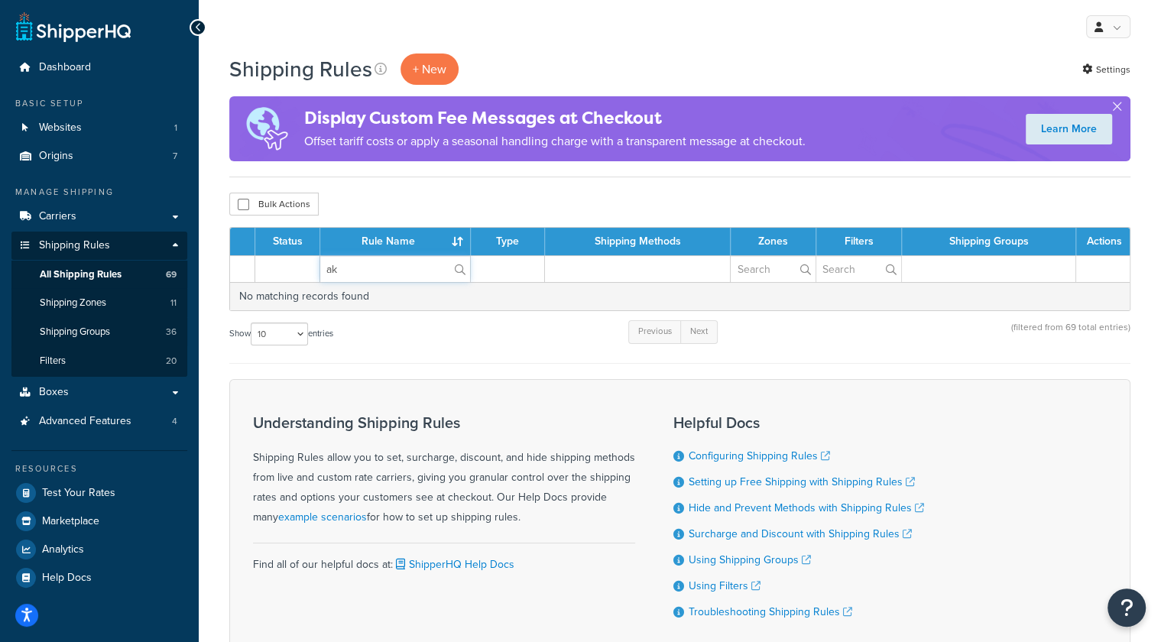
type input "a"
type input "h"
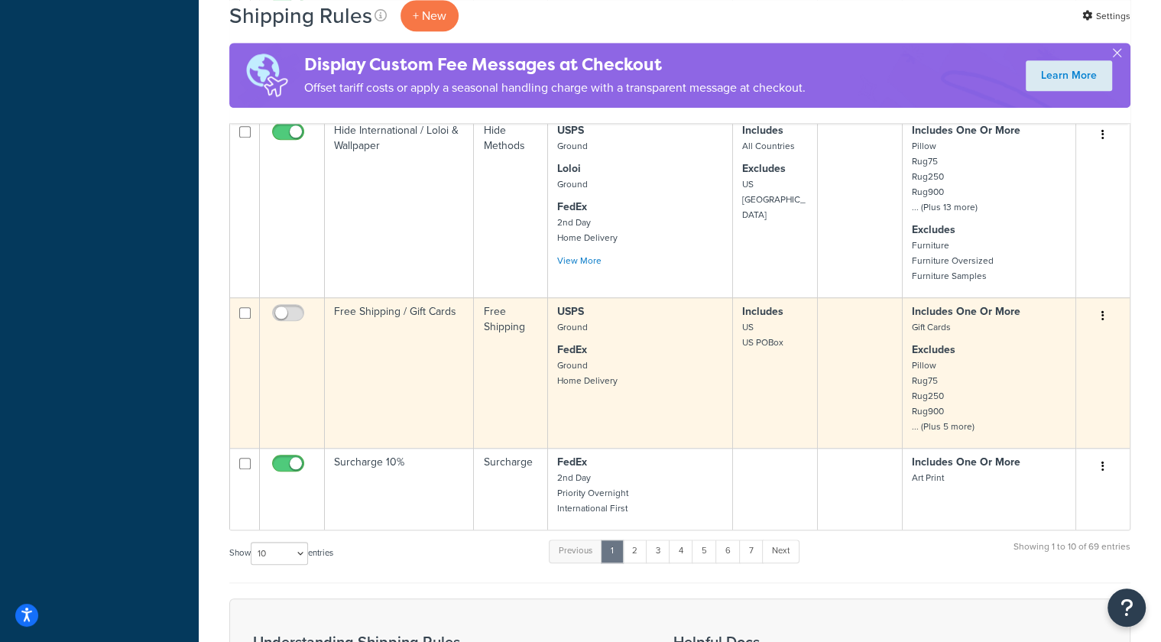
scroll to position [1185, 0]
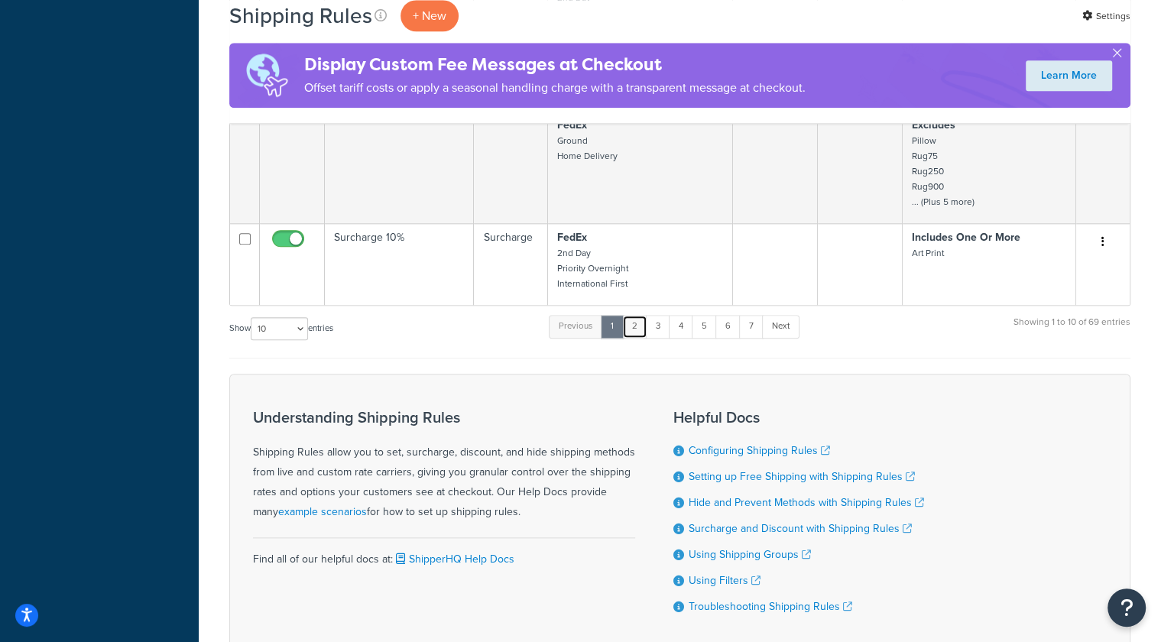
click at [640, 323] on link "2" at bounding box center [634, 326] width 25 height 23
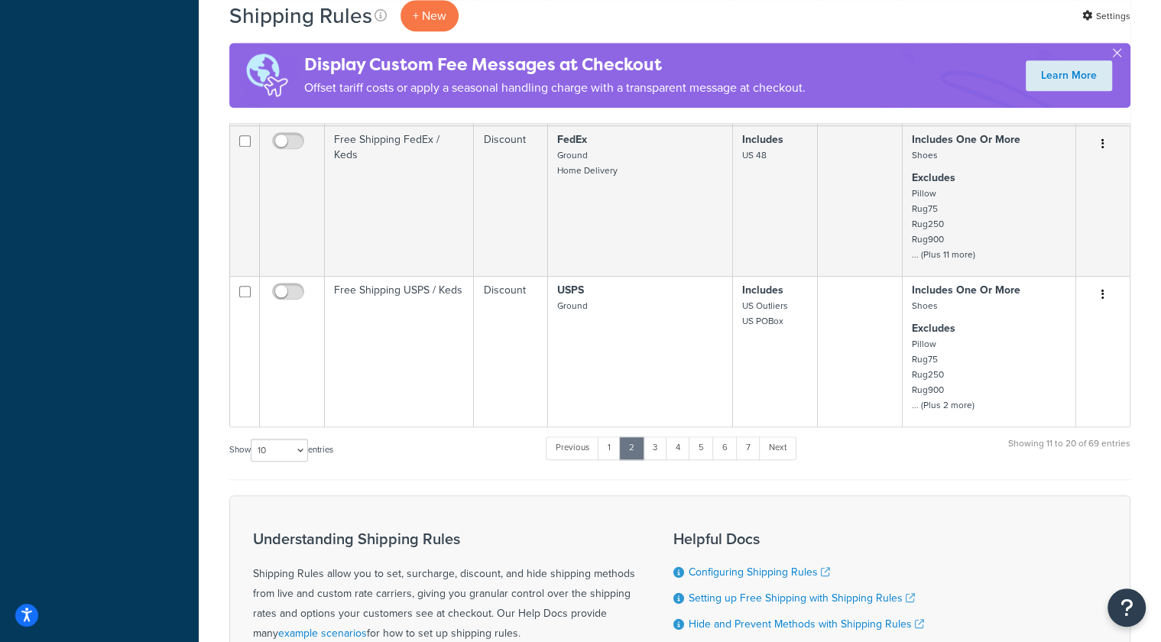
scroll to position [1000, 0]
click at [656, 446] on link "3" at bounding box center [655, 449] width 24 height 23
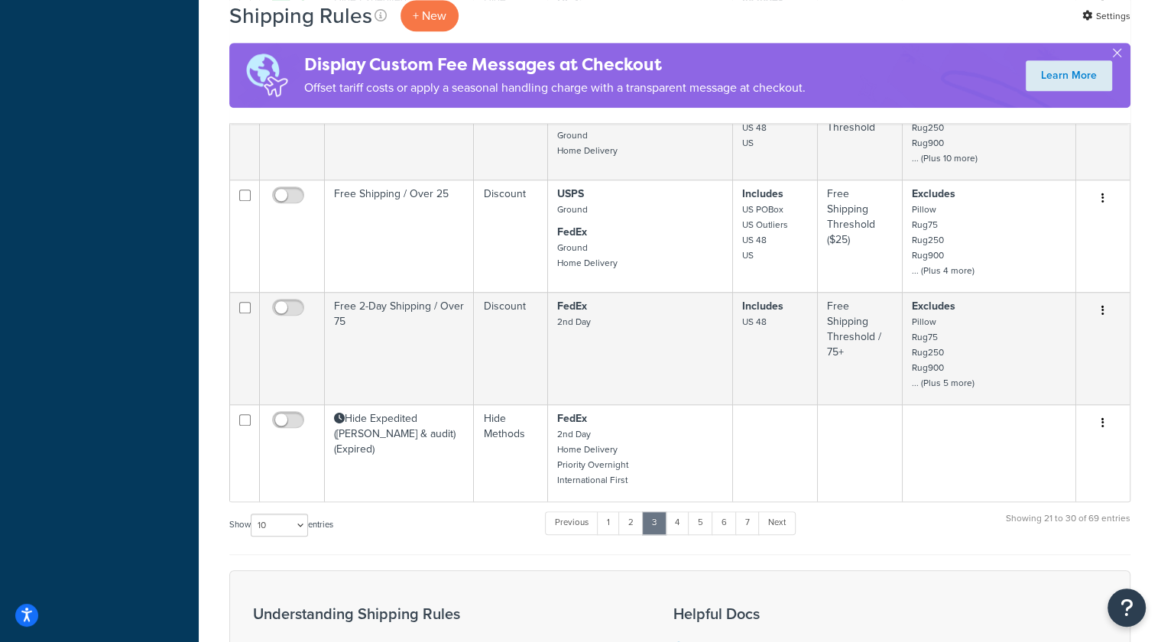
scroll to position [859, 0]
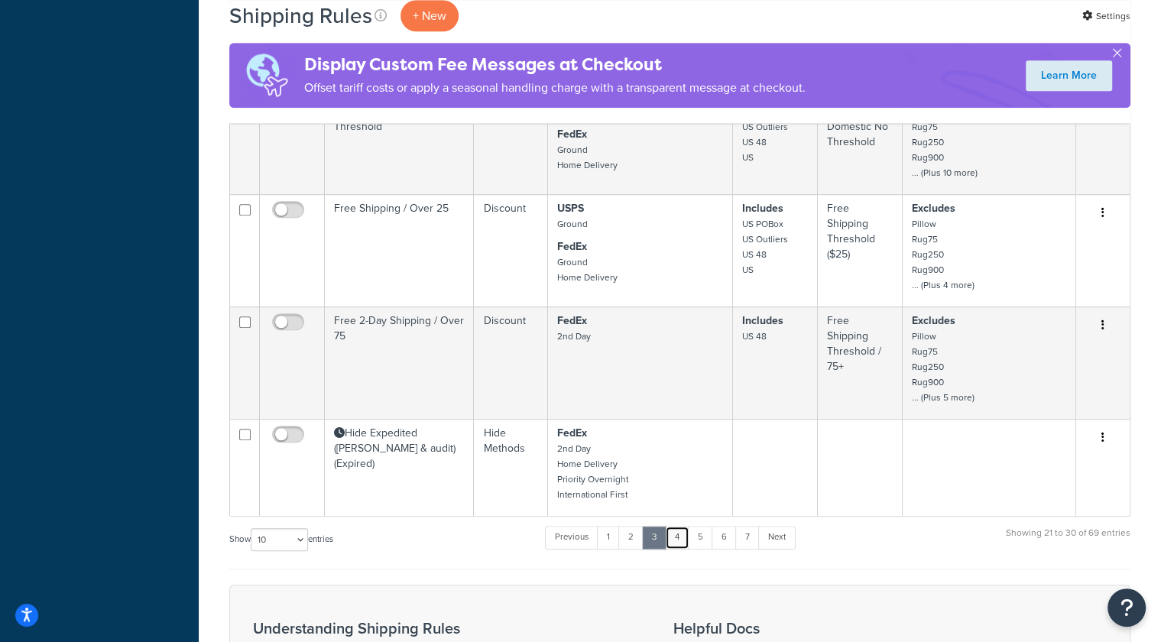
click at [682, 526] on link "4" at bounding box center [677, 537] width 24 height 23
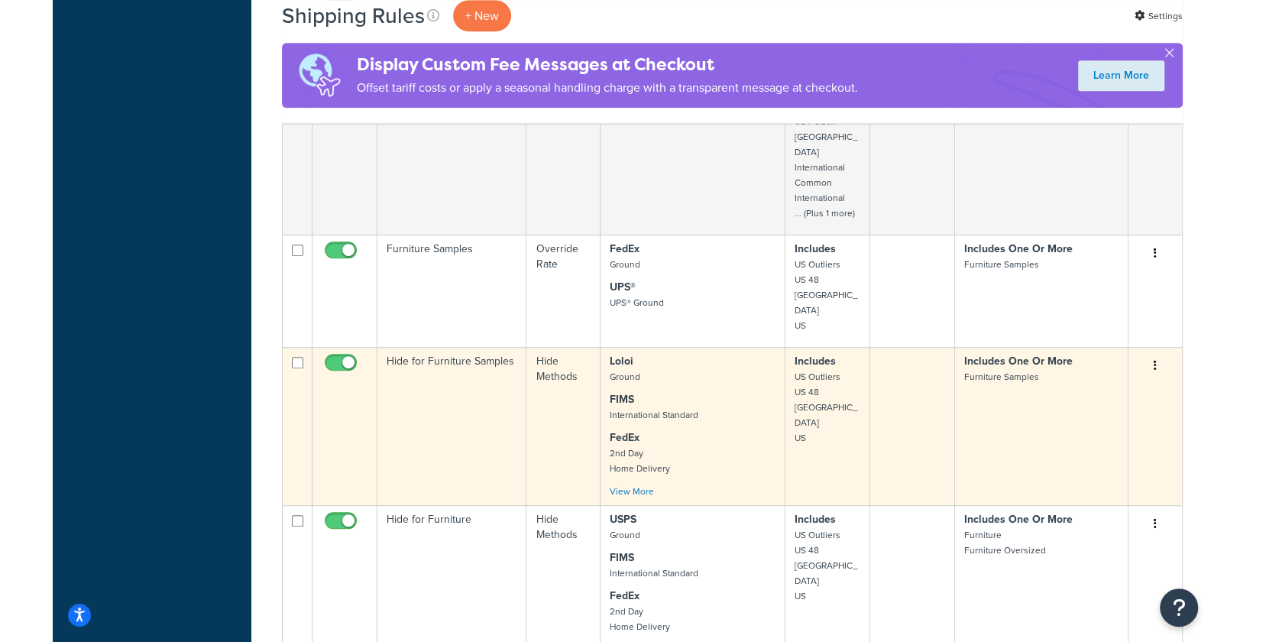
scroll to position [647, 0]
